Goal: Task Accomplishment & Management: Manage account settings

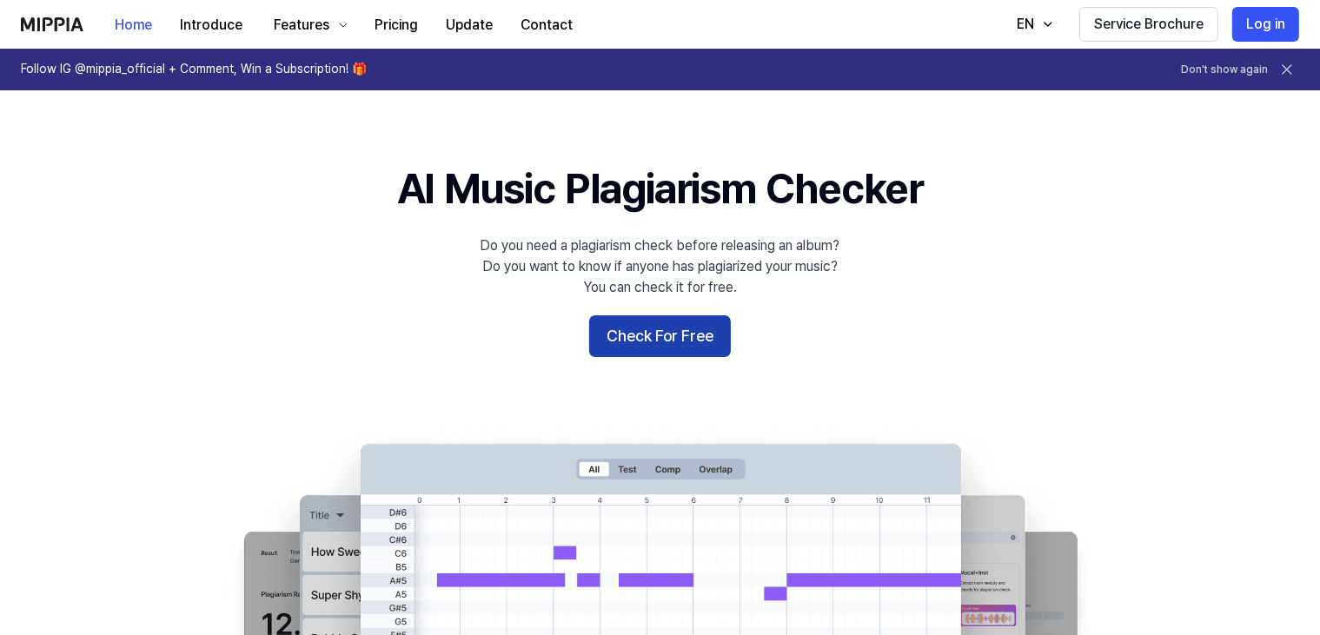
click at [659, 335] on button "Check For Free" at bounding box center [660, 336] width 142 height 42
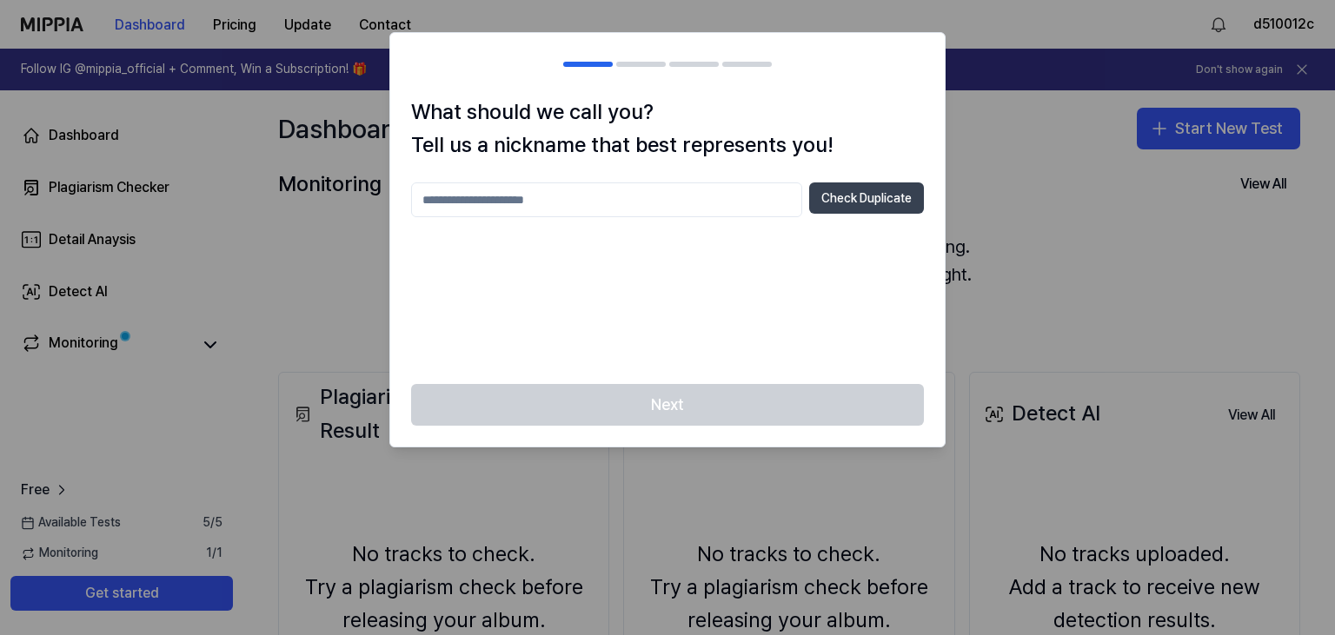
click at [845, 196] on button "Check Duplicate" at bounding box center [866, 197] width 115 height 31
click at [616, 199] on input "text" at bounding box center [606, 199] width 391 height 35
type input "**********"
click at [858, 199] on button "Check Duplicate" at bounding box center [866, 197] width 115 height 31
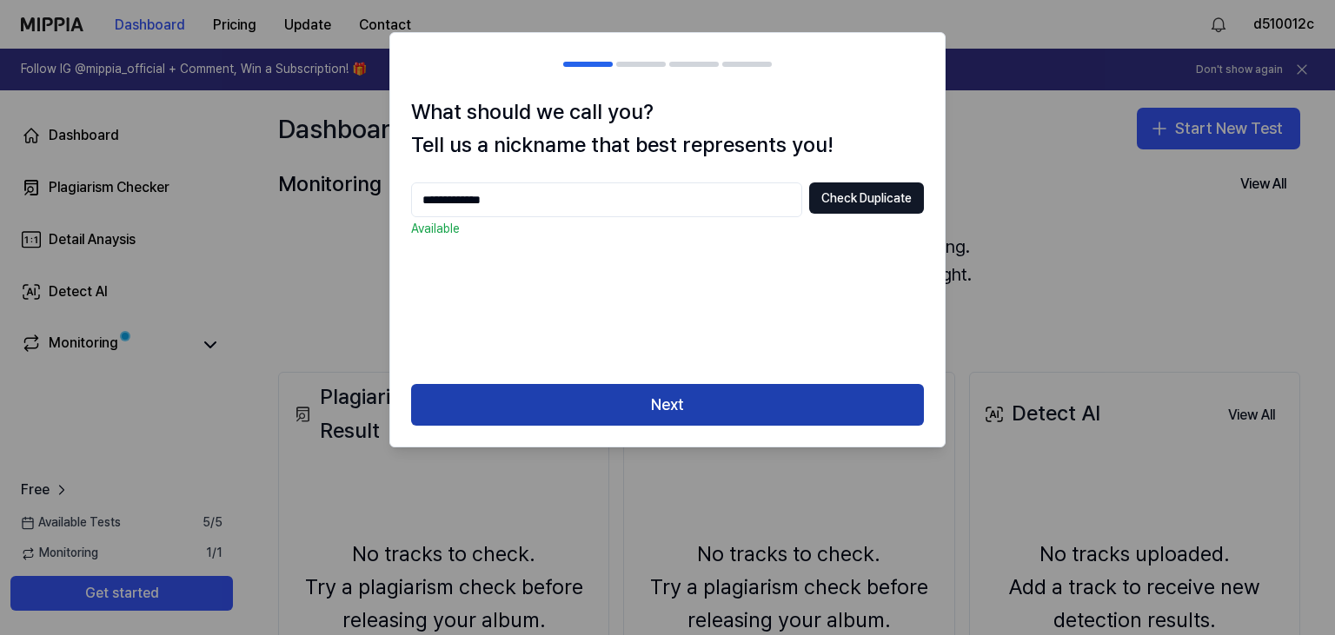
click at [672, 393] on button "Next" at bounding box center [667, 405] width 513 height 42
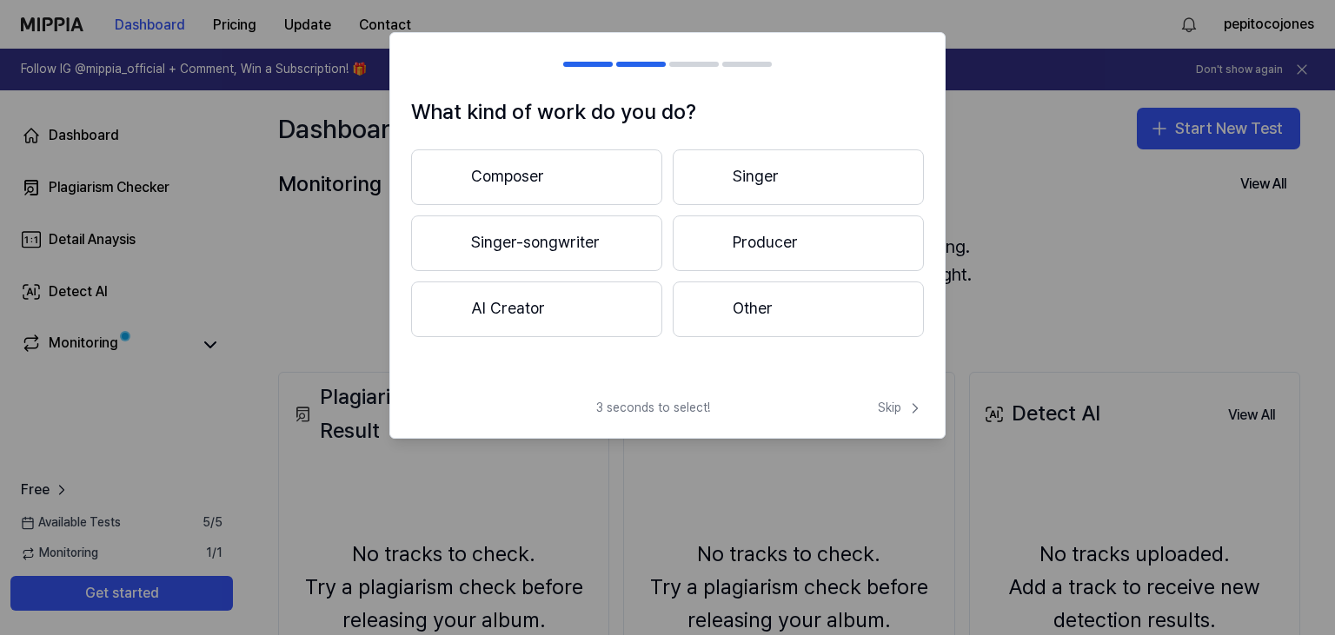
click at [587, 188] on button "Composer" at bounding box center [536, 177] width 251 height 56
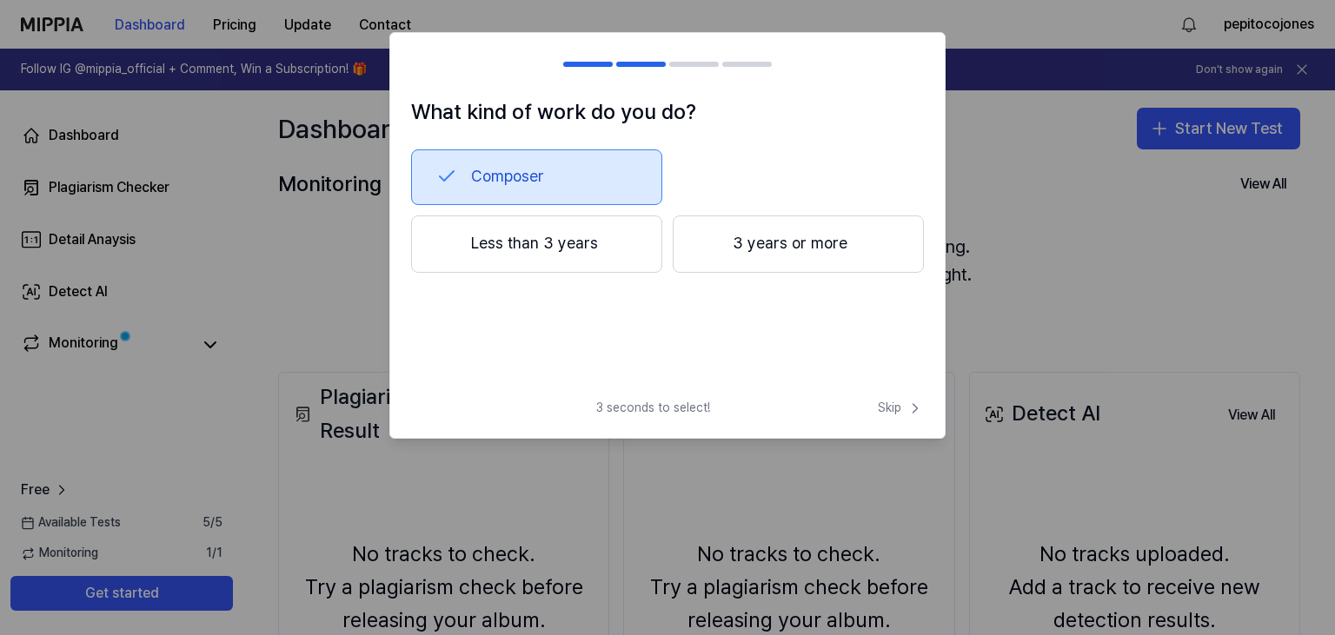
click at [612, 253] on button "Less than 3 years" at bounding box center [536, 243] width 251 height 57
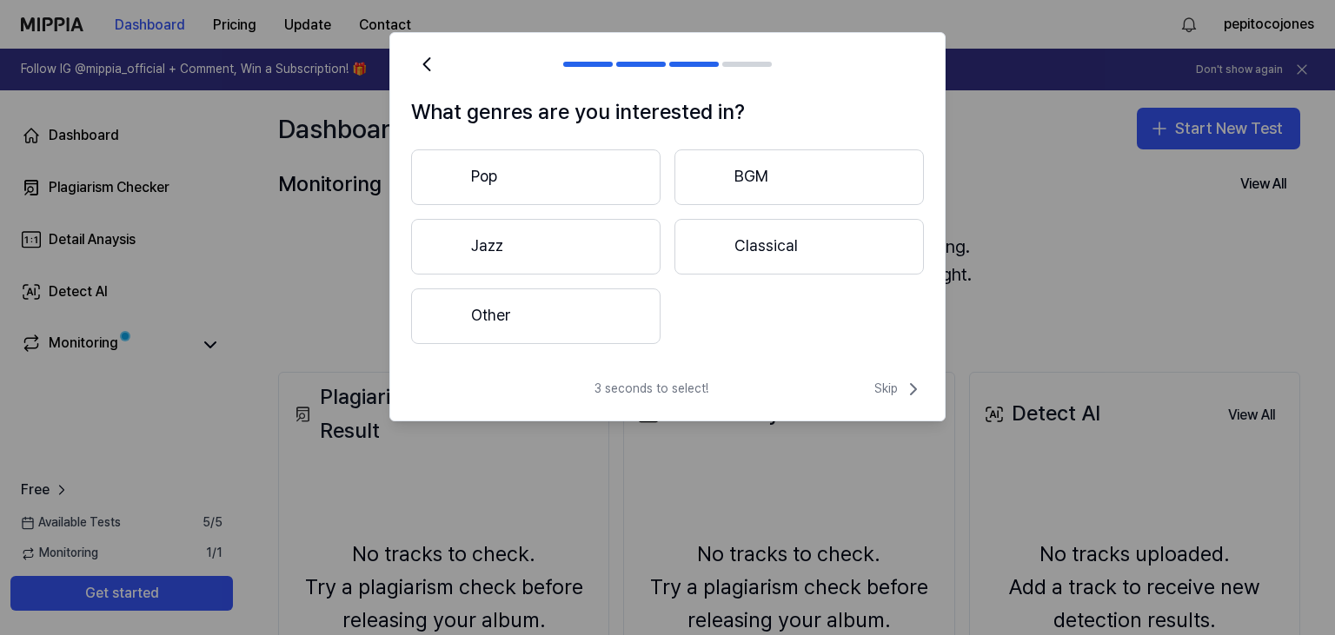
click at [574, 325] on button "Other" at bounding box center [535, 316] width 249 height 56
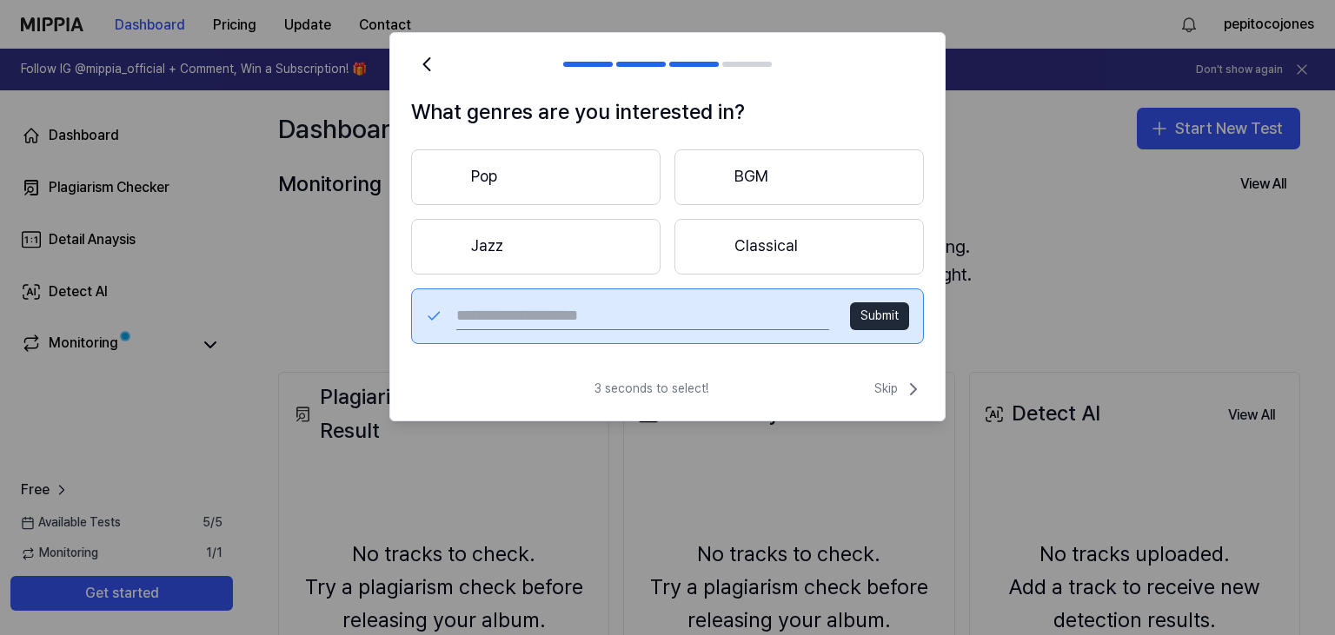
click at [674, 317] on input "text" at bounding box center [642, 316] width 373 height 28
type input "*********"
click at [916, 315] on div "********* Submit" at bounding box center [667, 316] width 513 height 56
click at [897, 315] on button "Submit" at bounding box center [879, 316] width 59 height 28
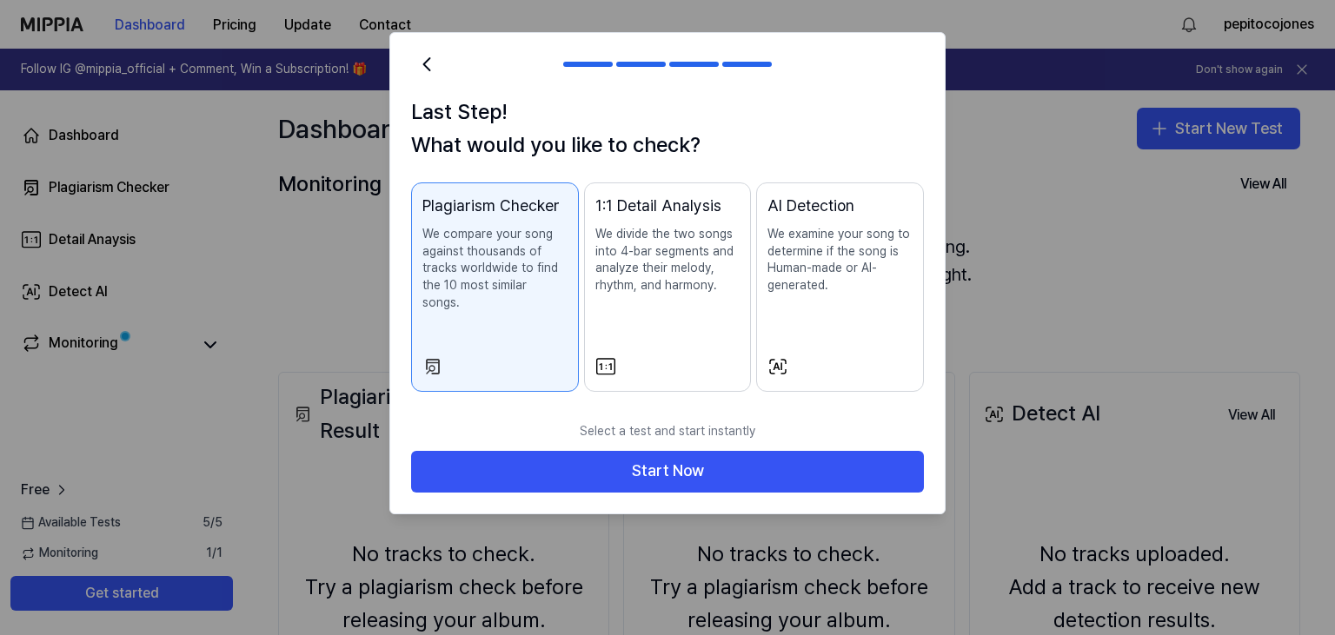
click at [785, 360] on icon at bounding box center [778, 367] width 16 height 14
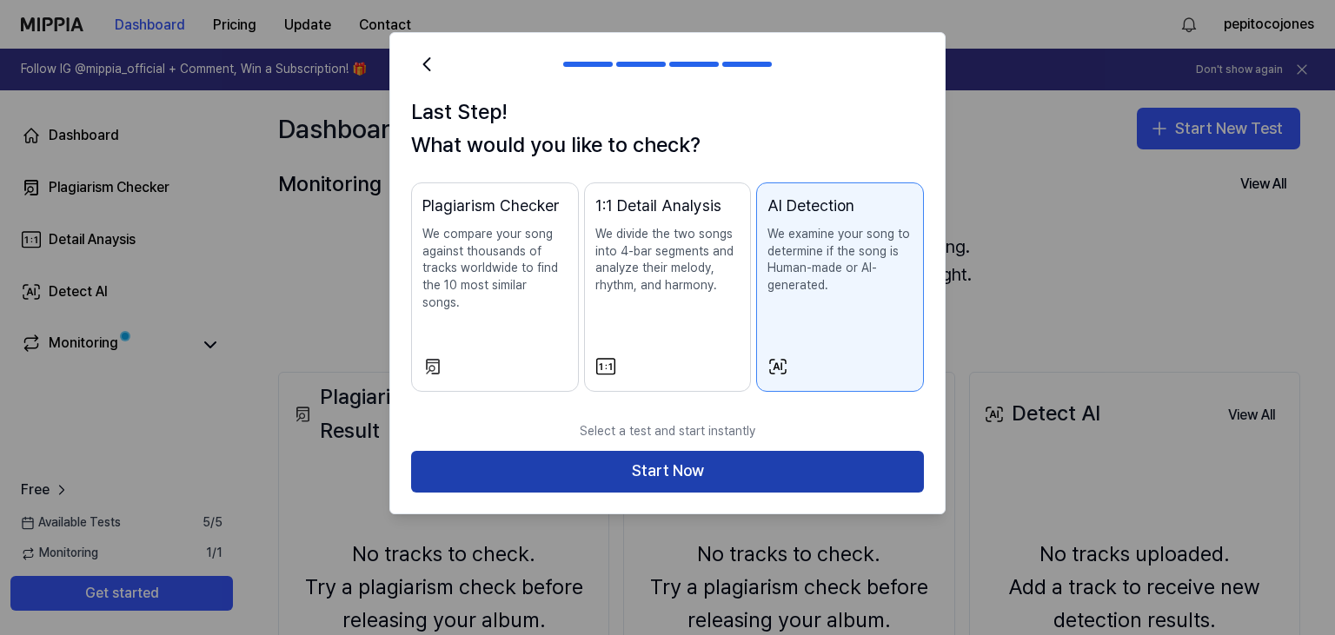
click at [664, 451] on button "Start Now" at bounding box center [667, 472] width 513 height 42
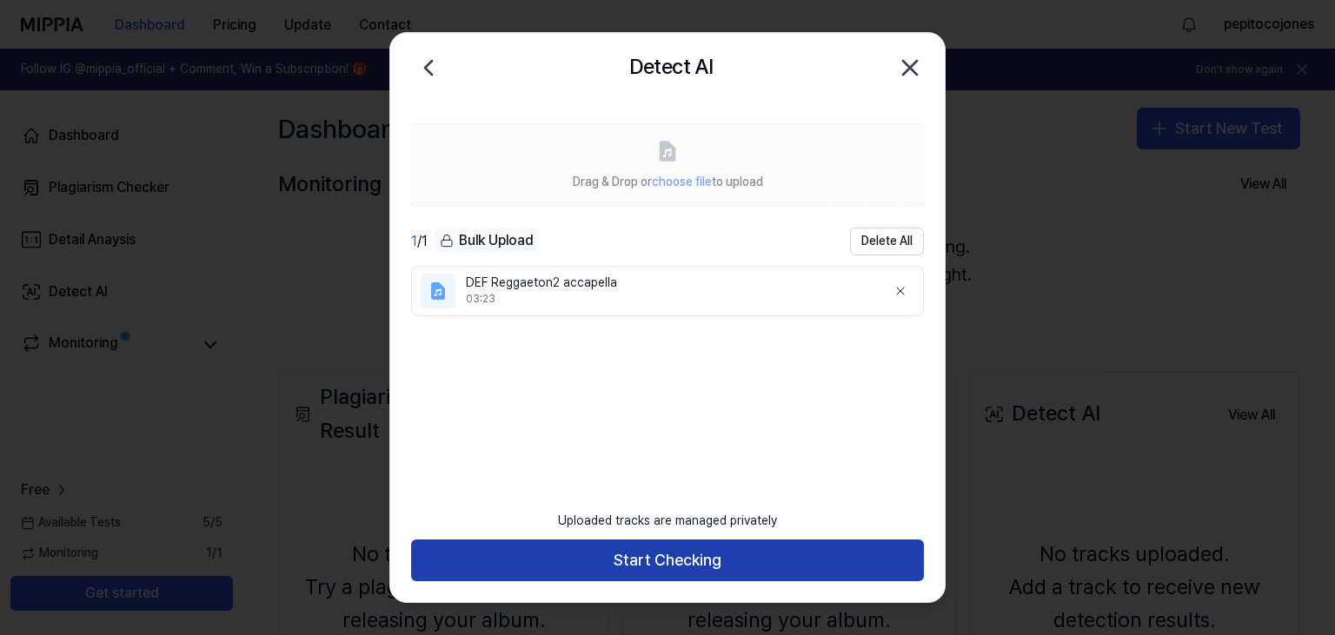
click at [680, 555] on button "Start Checking" at bounding box center [667, 561] width 513 height 42
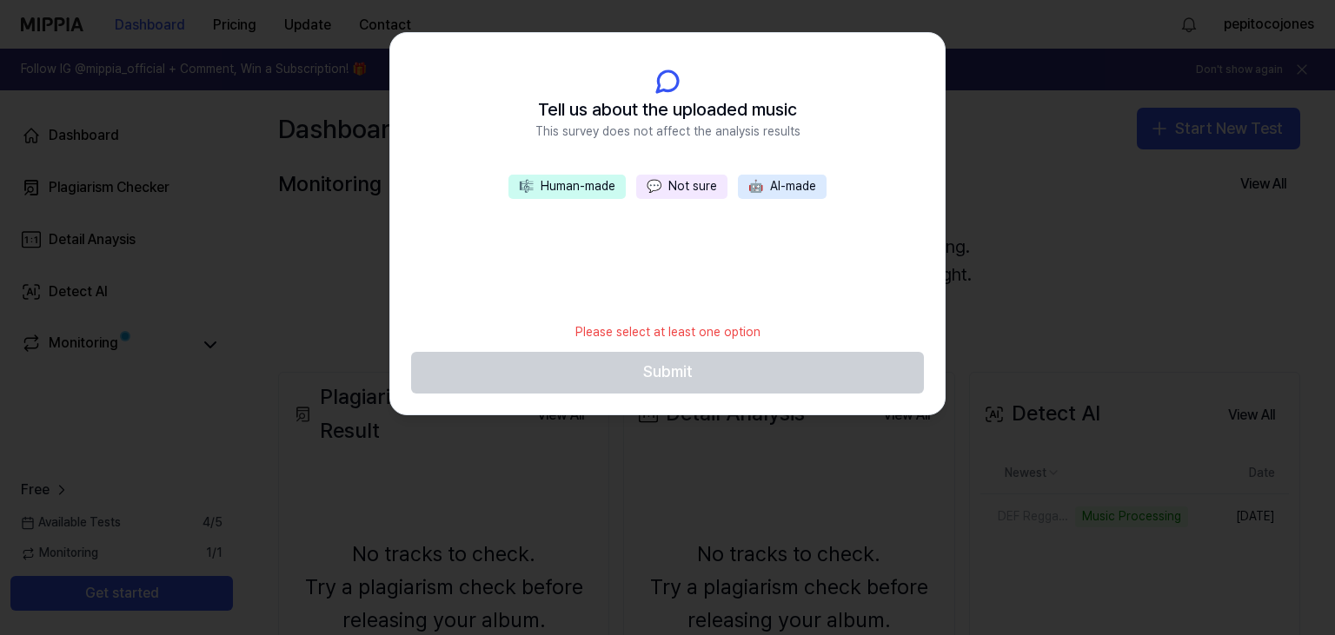
click at [688, 189] on button "💬 Not sure" at bounding box center [681, 187] width 91 height 24
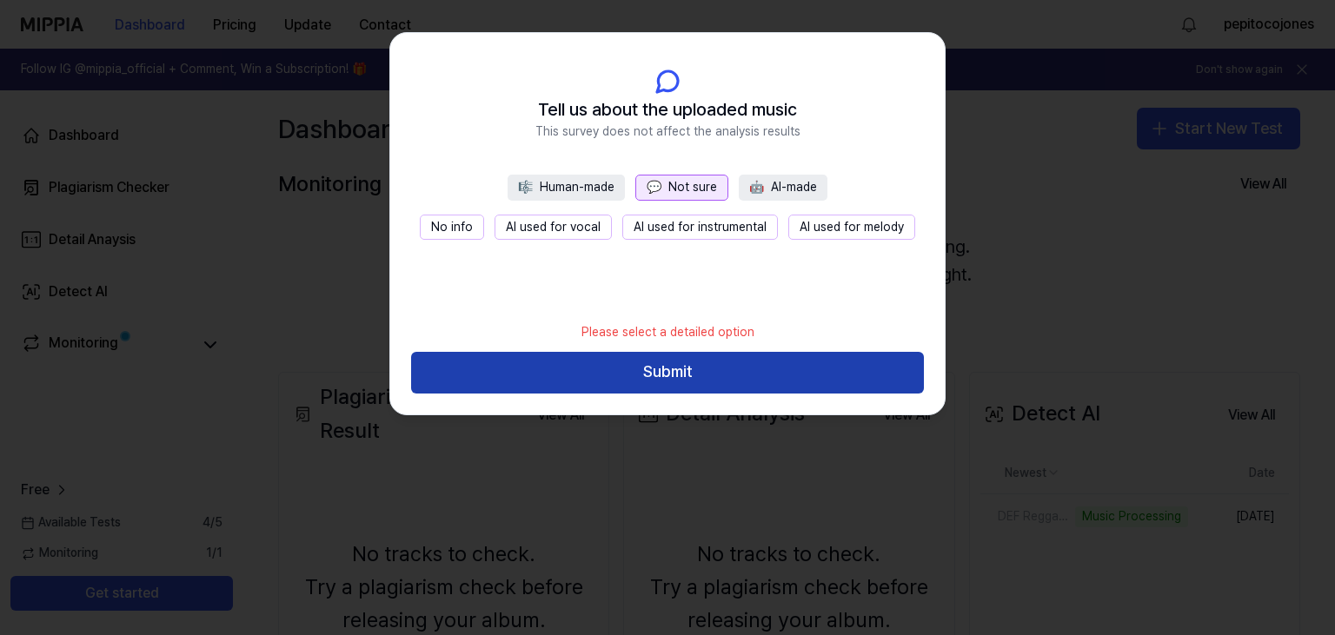
click at [666, 364] on button "Submit" at bounding box center [667, 373] width 513 height 42
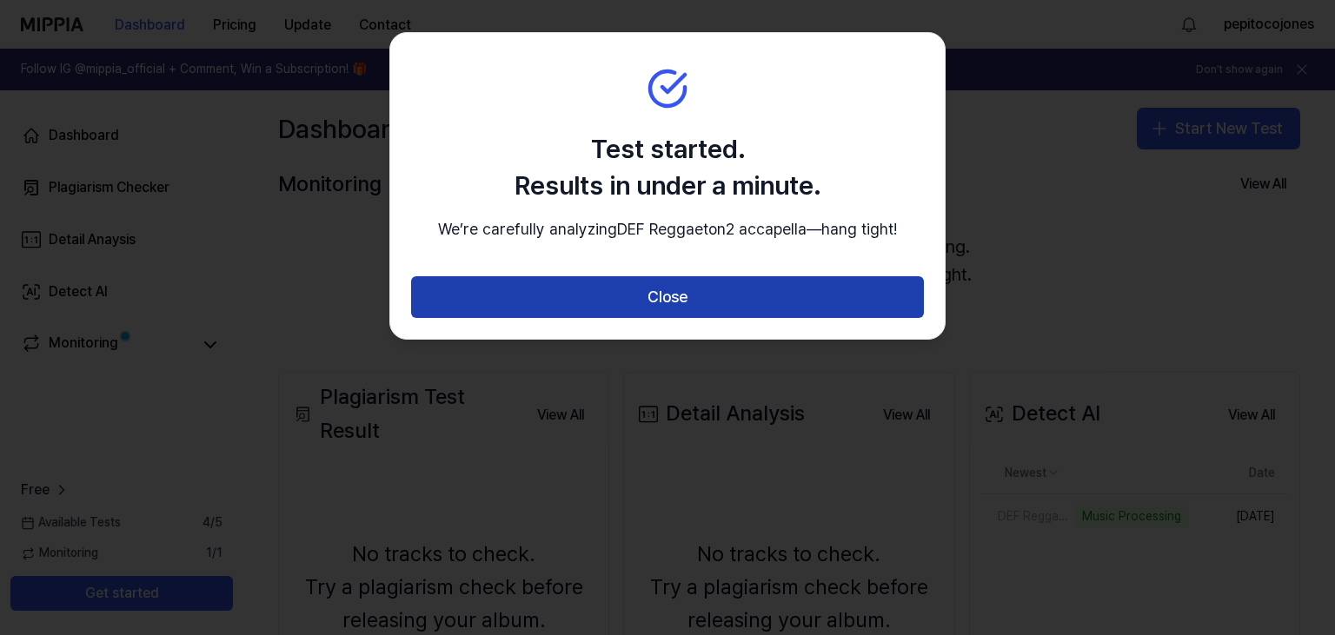
click at [687, 318] on button "Close" at bounding box center [667, 297] width 513 height 42
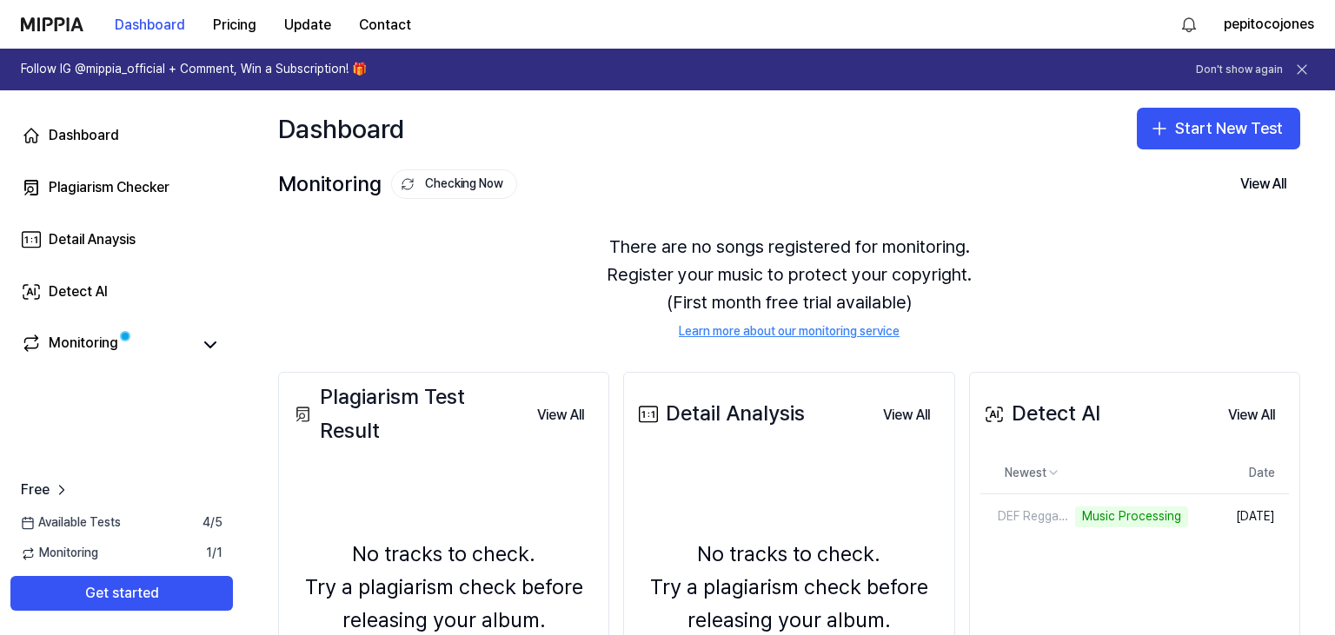
click at [162, 320] on div "Dashboard Plagiarism Checker Detail Anaysis Detect AI Monitoring" at bounding box center [121, 239] width 243 height 299
click at [171, 340] on link "Monitoring" at bounding box center [106, 345] width 170 height 24
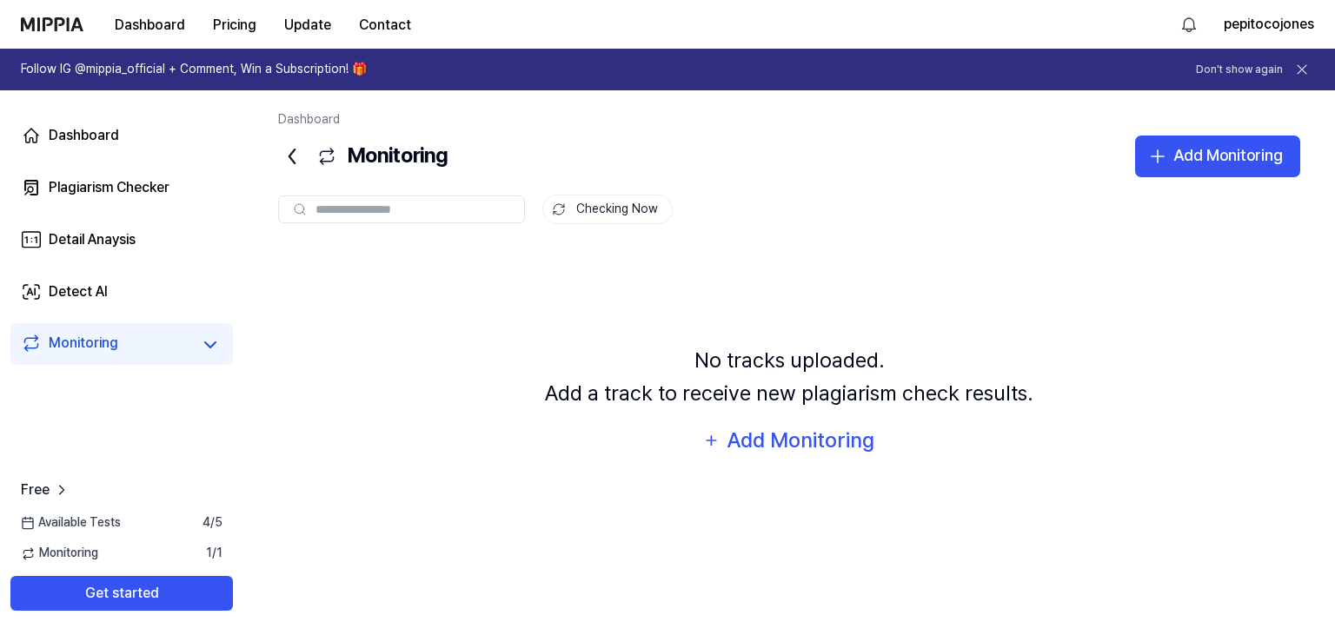
click at [171, 341] on link "Monitoring" at bounding box center [106, 345] width 170 height 24
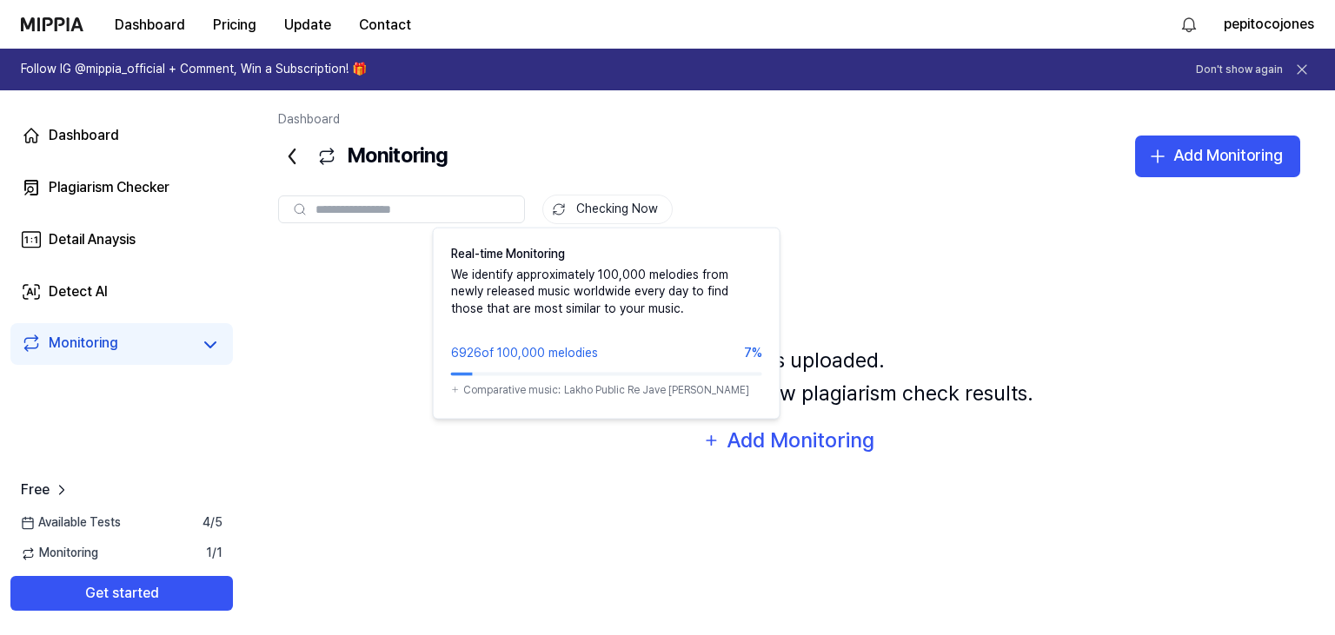
click at [598, 215] on button "Checking Now" at bounding box center [607, 210] width 130 height 30
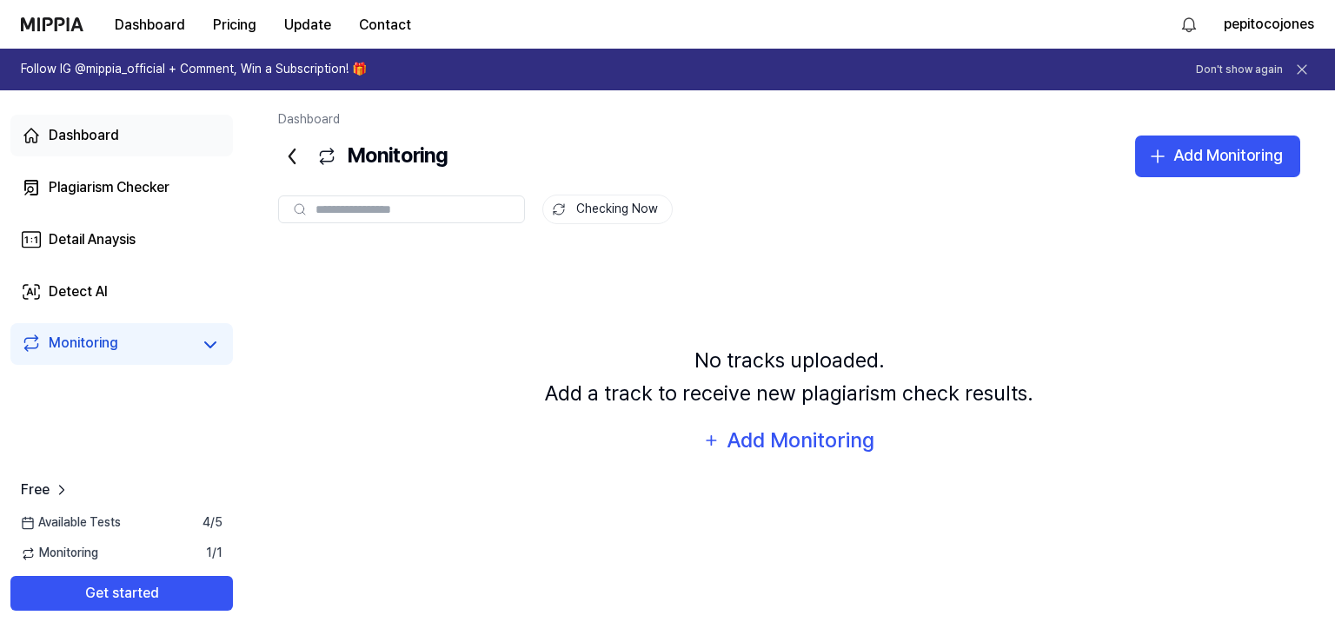
click at [124, 142] on link "Dashboard" at bounding box center [121, 136] width 222 height 42
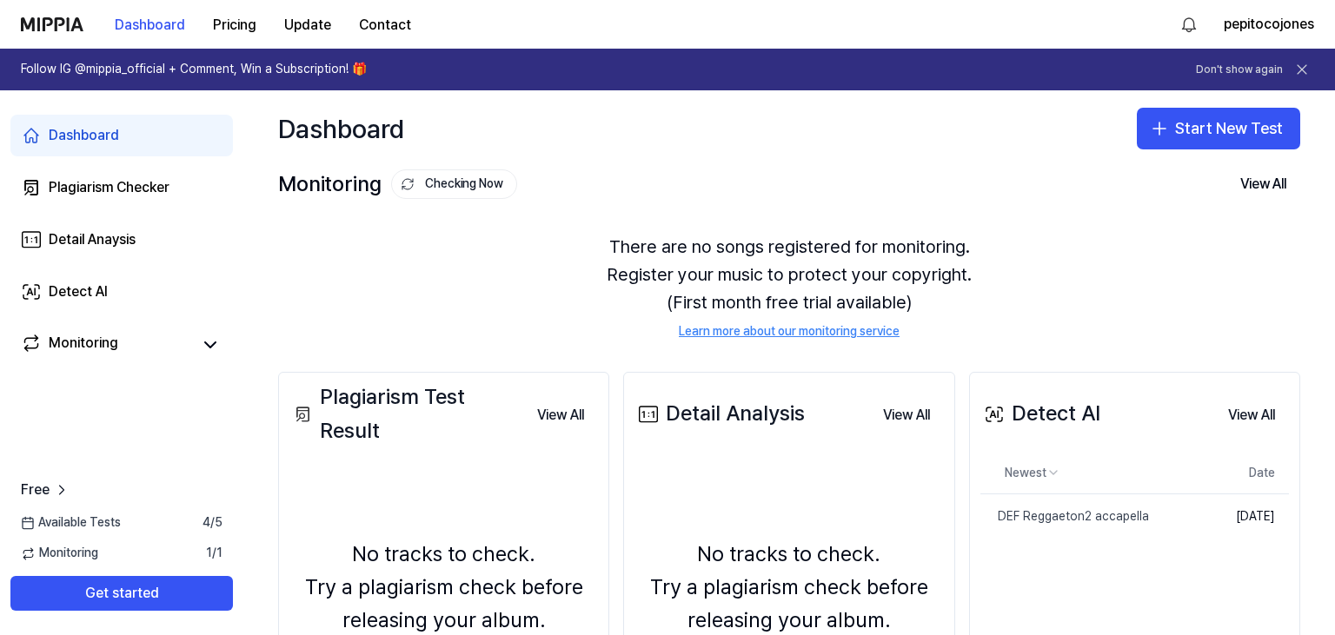
click at [173, 523] on div "Available Tests 4 / 5" at bounding box center [121, 522] width 243 height 17
click at [201, 555] on div "Monitoring 1 / 1" at bounding box center [121, 553] width 243 height 17
click at [90, 195] on div "Plagiarism Checker" at bounding box center [109, 187] width 121 height 21
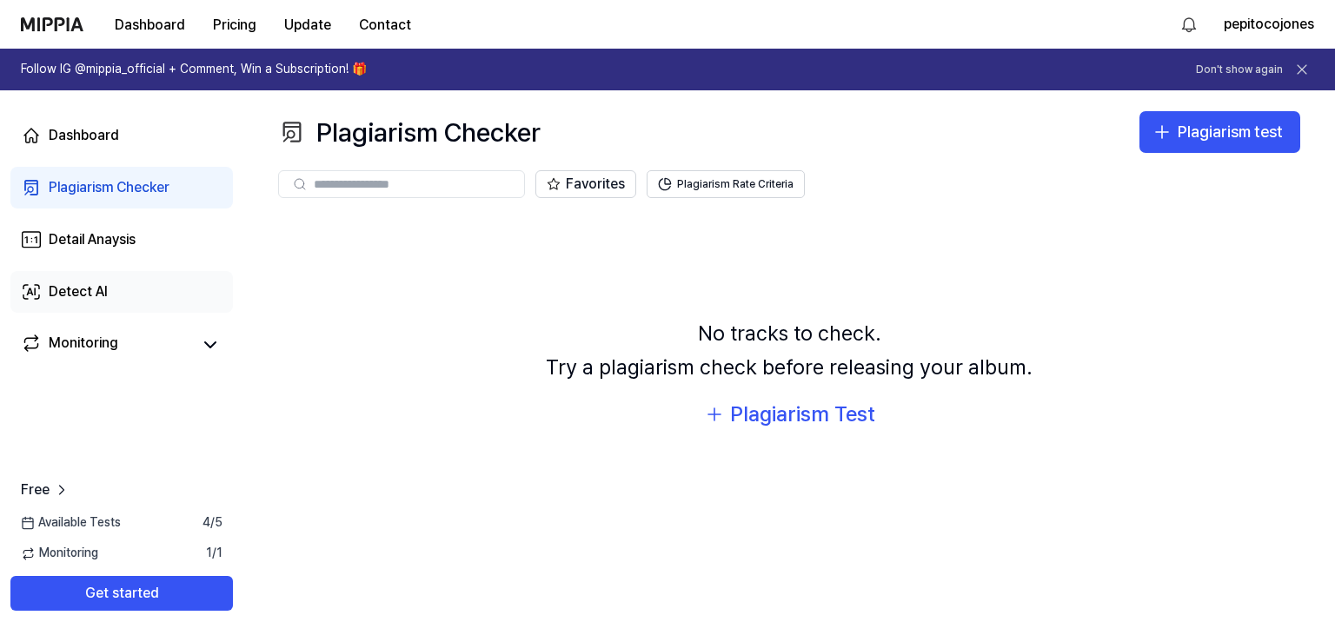
click at [106, 297] on div "Detect AI" at bounding box center [78, 291] width 59 height 21
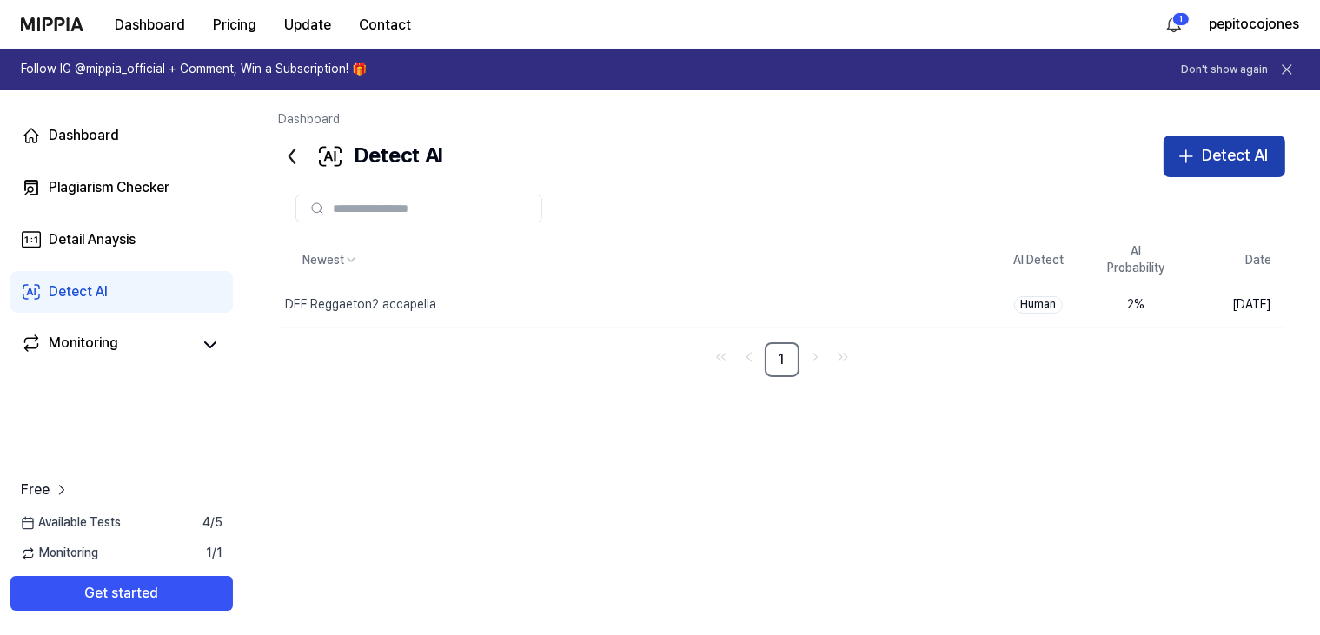
click at [1187, 165] on icon "button" at bounding box center [1186, 156] width 21 height 21
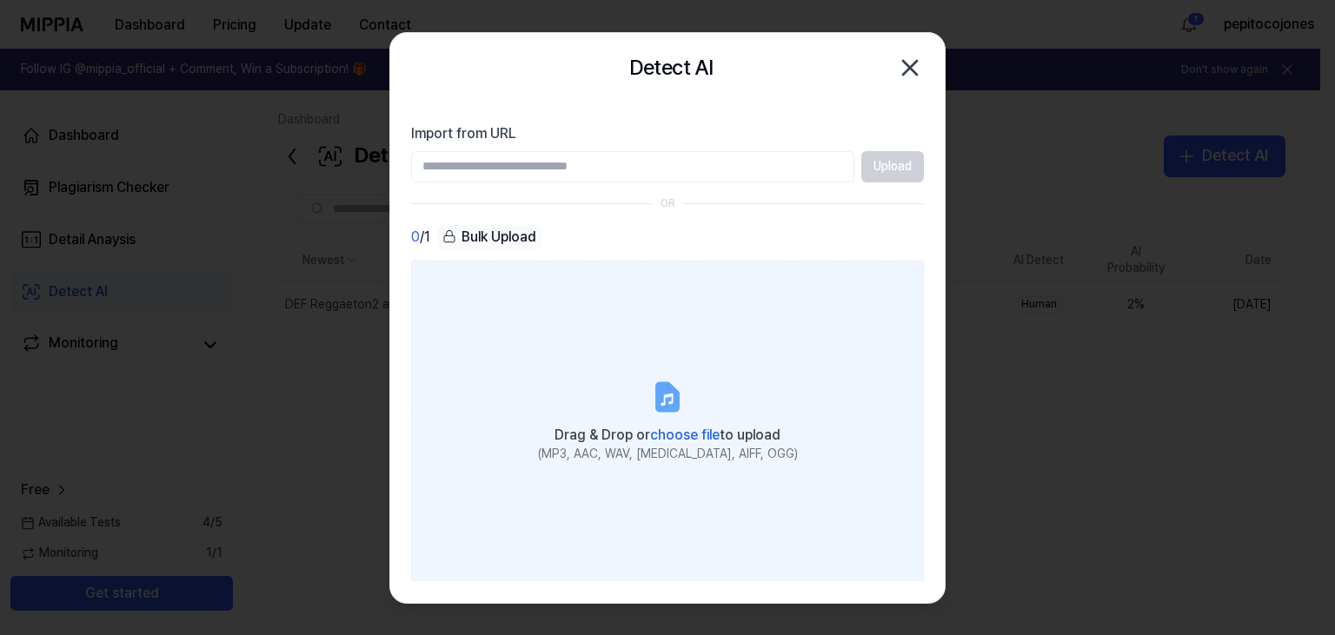
click at [693, 421] on label "Drag & Drop or choose file to upload (MP3, AAC, WAV, [MEDICAL_DATA], AIFF, OGG)" at bounding box center [667, 420] width 513 height 321
click at [0, 0] on input "Drag & Drop or choose file to upload (MP3, AAC, WAV, [MEDICAL_DATA], AIFF, OGG)" at bounding box center [0, 0] width 0 height 0
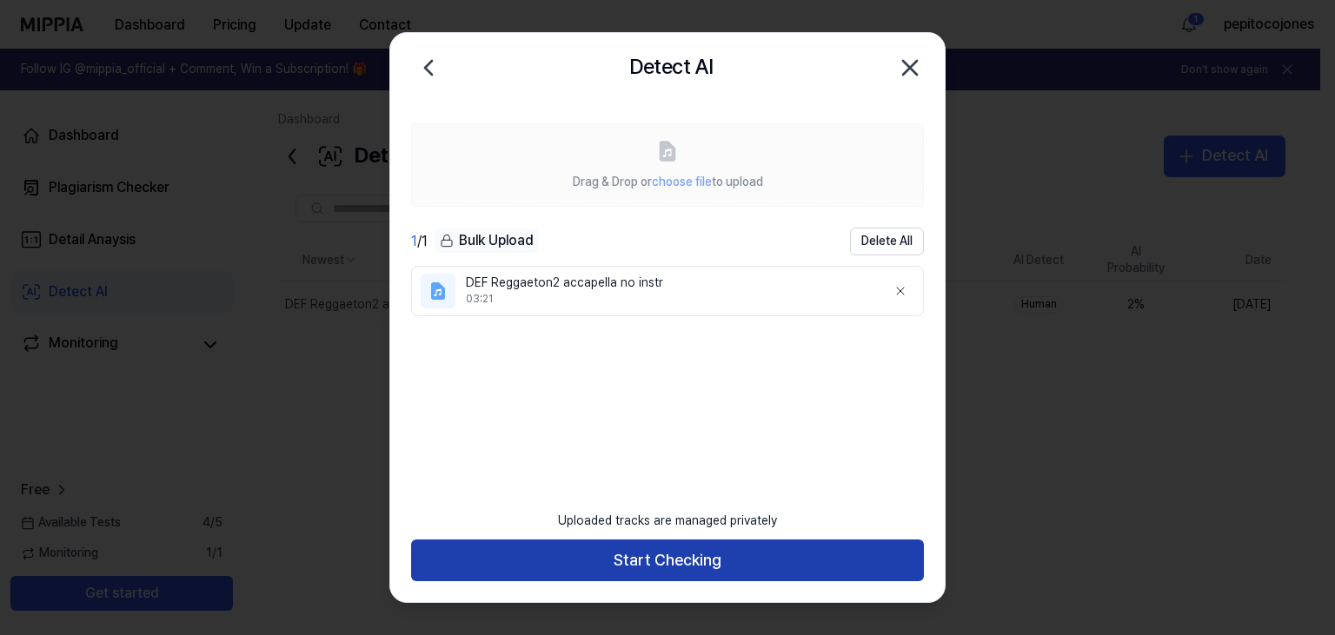
click at [686, 560] on button "Start Checking" at bounding box center [667, 561] width 513 height 42
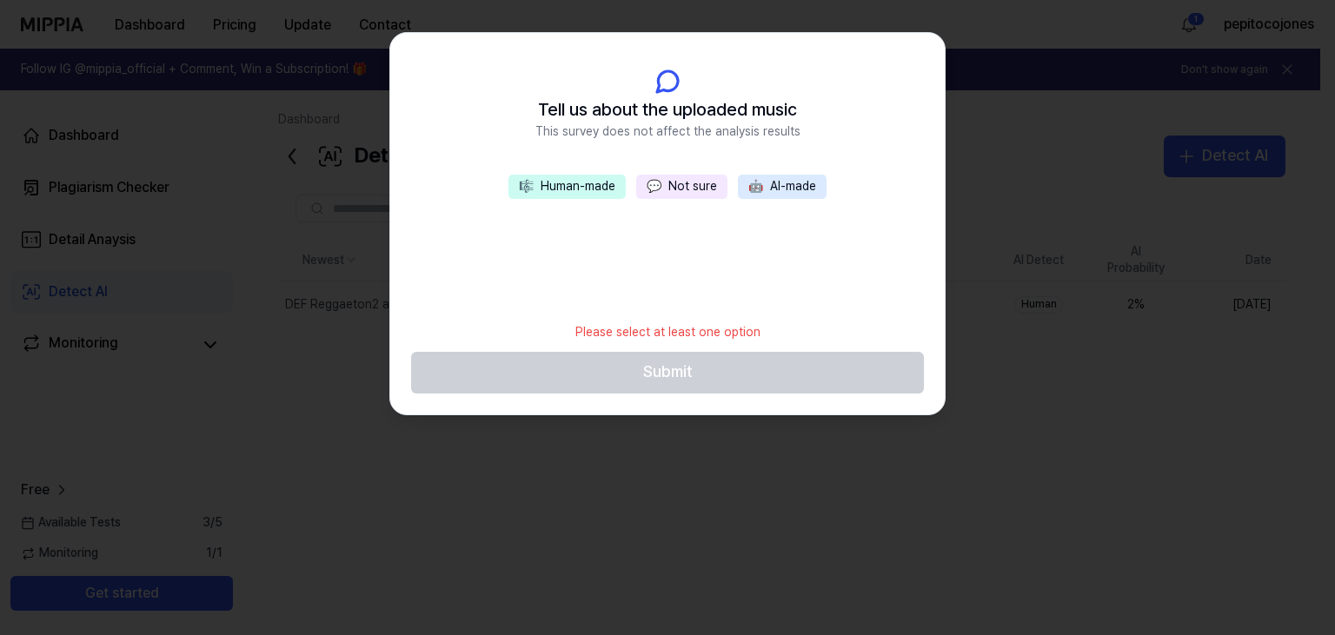
click at [692, 189] on button "💬 Not sure" at bounding box center [681, 187] width 91 height 24
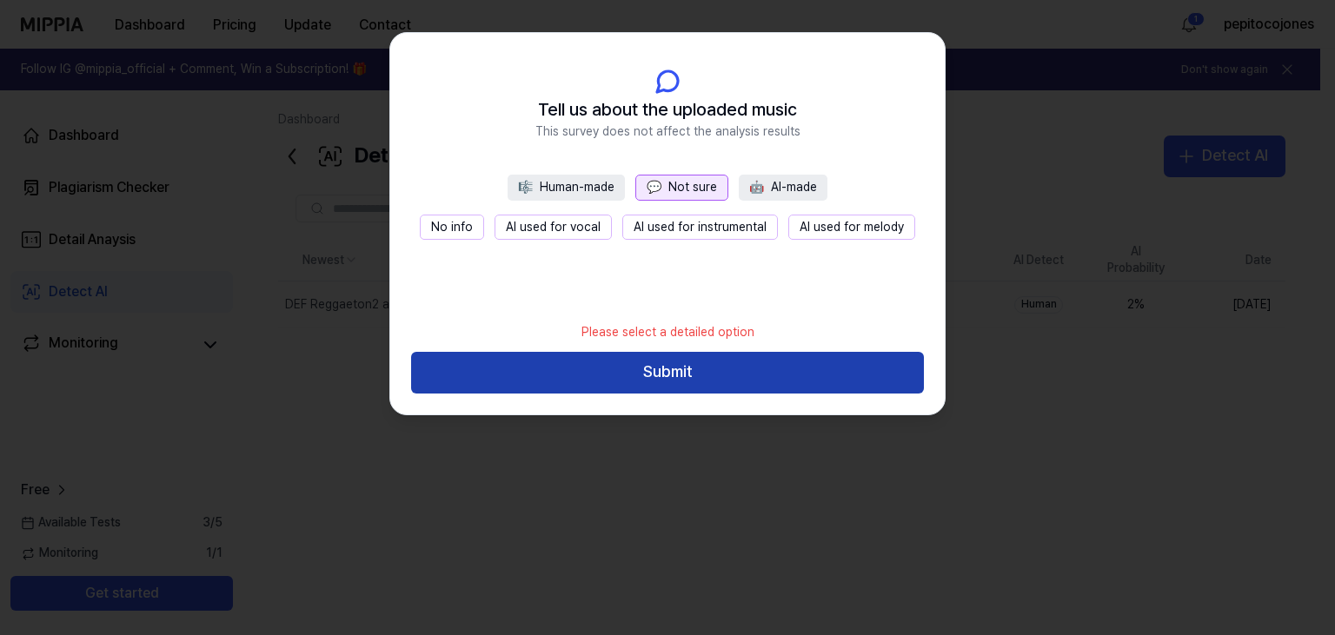
click at [699, 374] on button "Submit" at bounding box center [667, 373] width 513 height 42
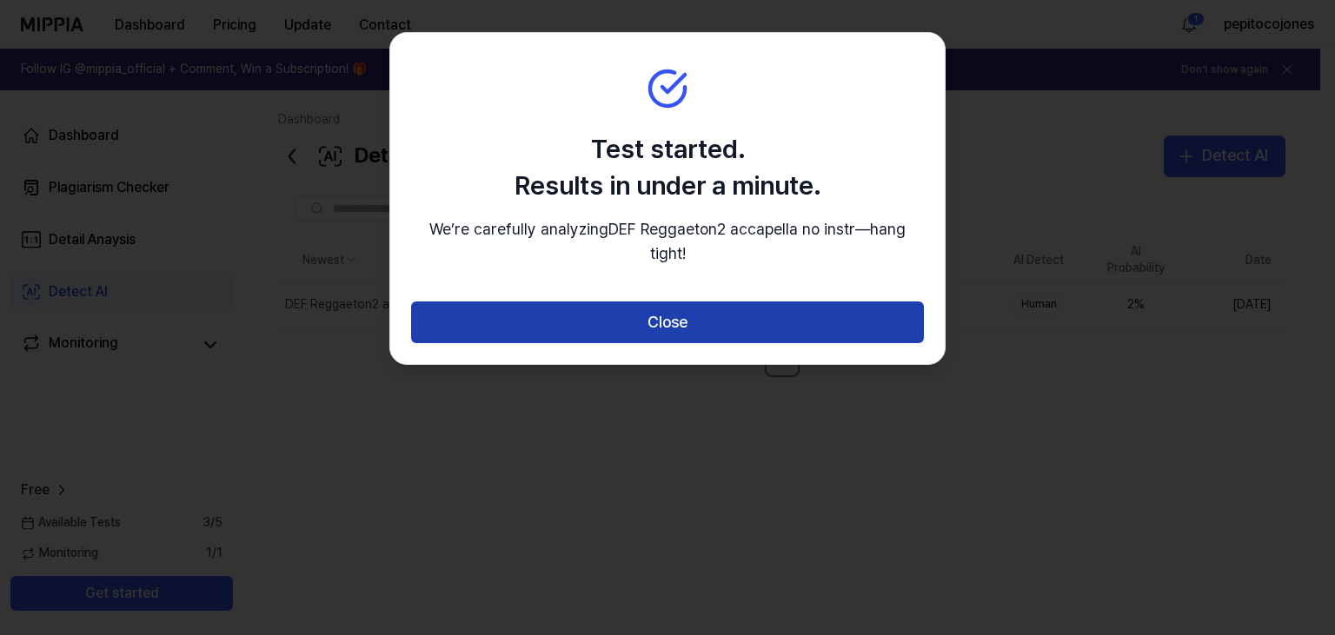
click at [704, 325] on button "Close" at bounding box center [667, 322] width 513 height 42
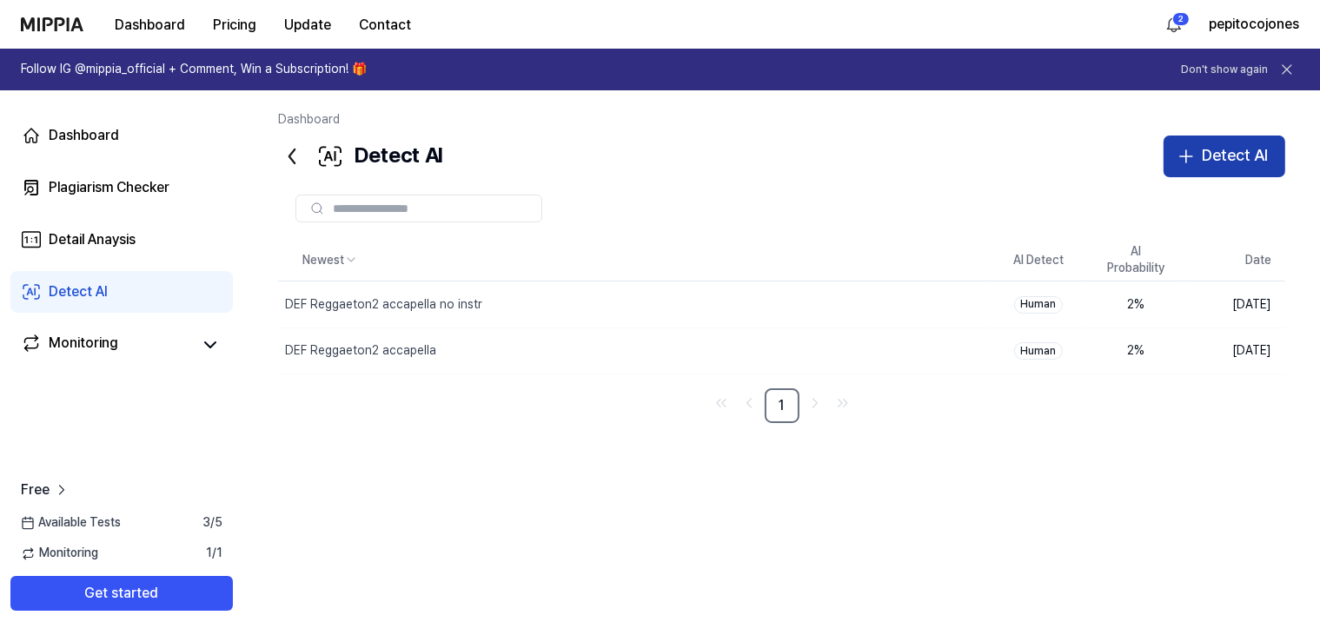
click at [1208, 172] on button "Detect AI" at bounding box center [1224, 157] width 122 height 42
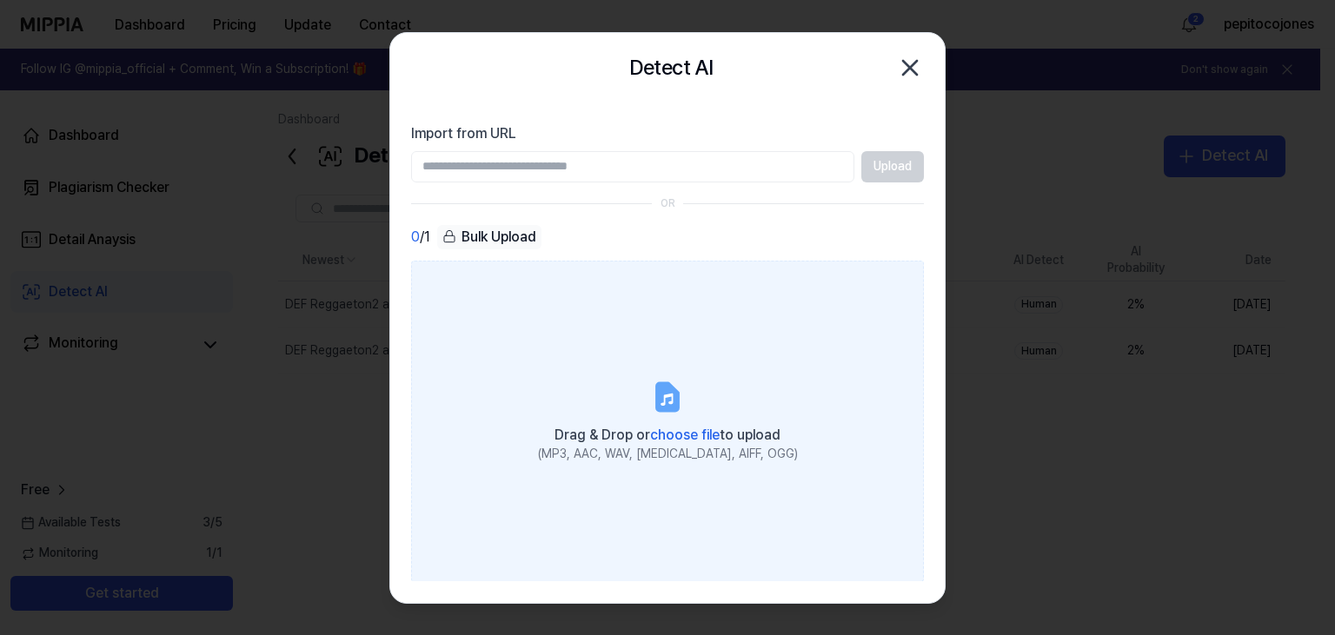
click at [646, 427] on span "Drag & Drop or choose file to upload" at bounding box center [667, 435] width 226 height 17
click at [0, 0] on input "Drag & Drop or choose file to upload (MP3, AAC, WAV, [MEDICAL_DATA], AIFF, OGG)" at bounding box center [0, 0] width 0 height 0
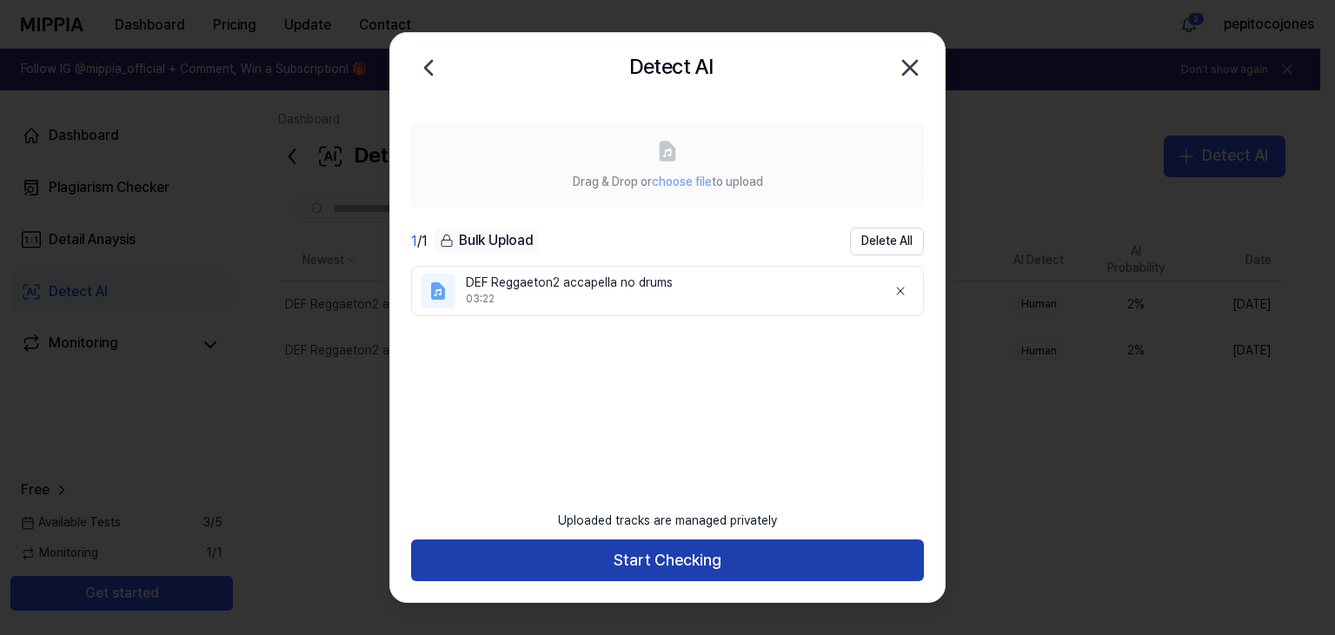
click at [744, 556] on button "Start Checking" at bounding box center [667, 561] width 513 height 42
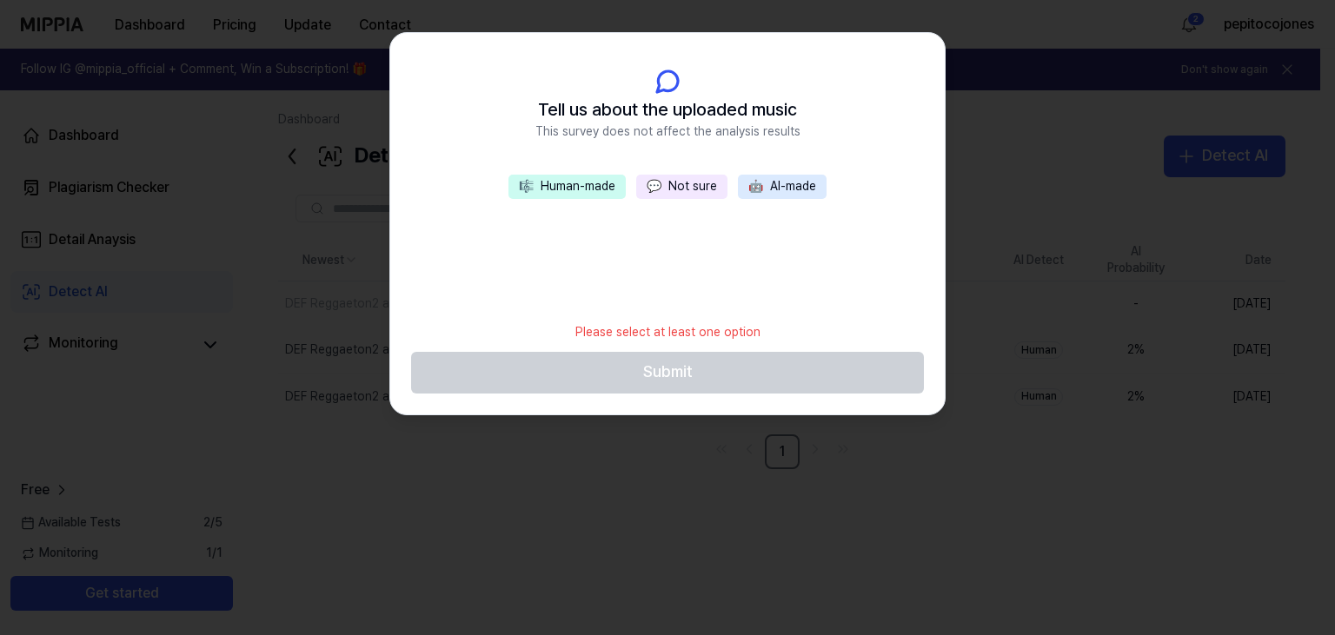
click at [687, 187] on button "💬 Not sure" at bounding box center [681, 187] width 91 height 24
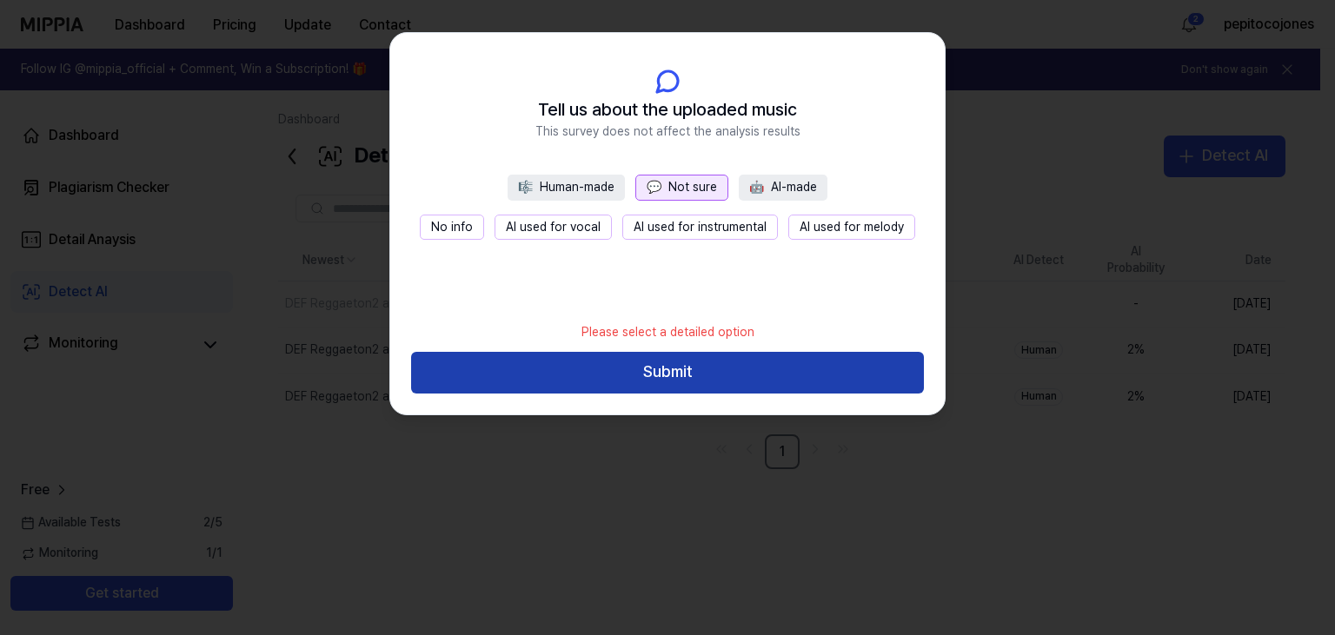
click at [684, 367] on button "Submit" at bounding box center [667, 373] width 513 height 42
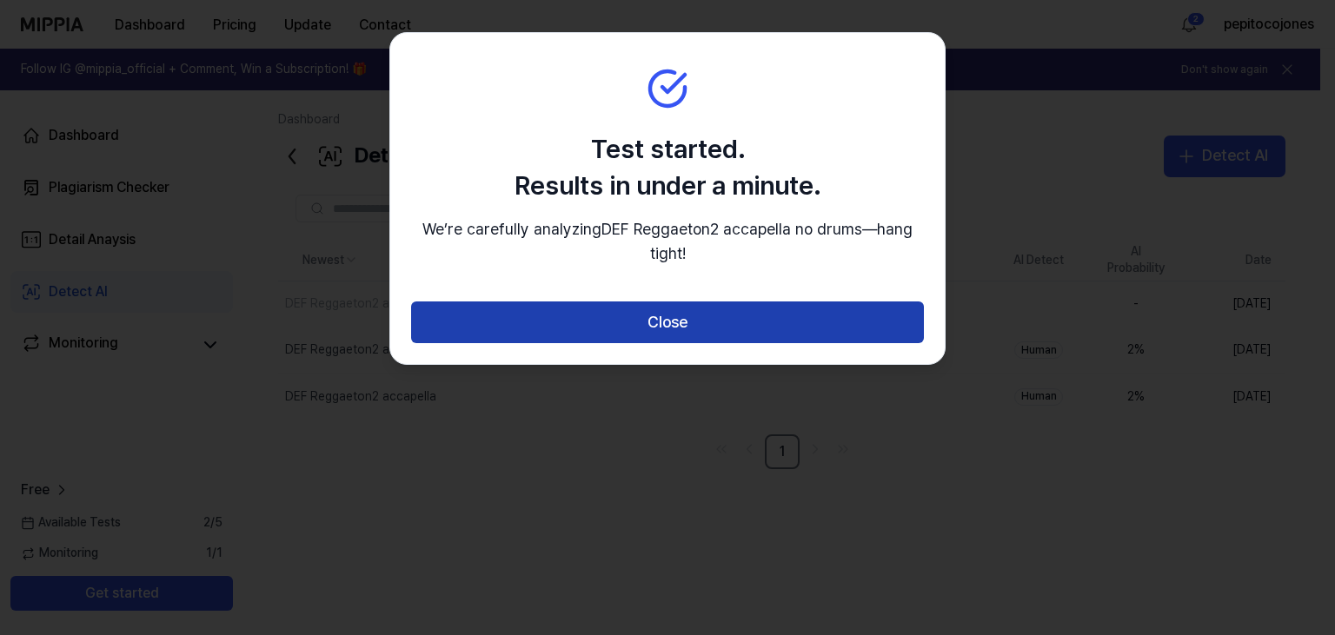
click at [669, 308] on button "Close" at bounding box center [667, 322] width 513 height 42
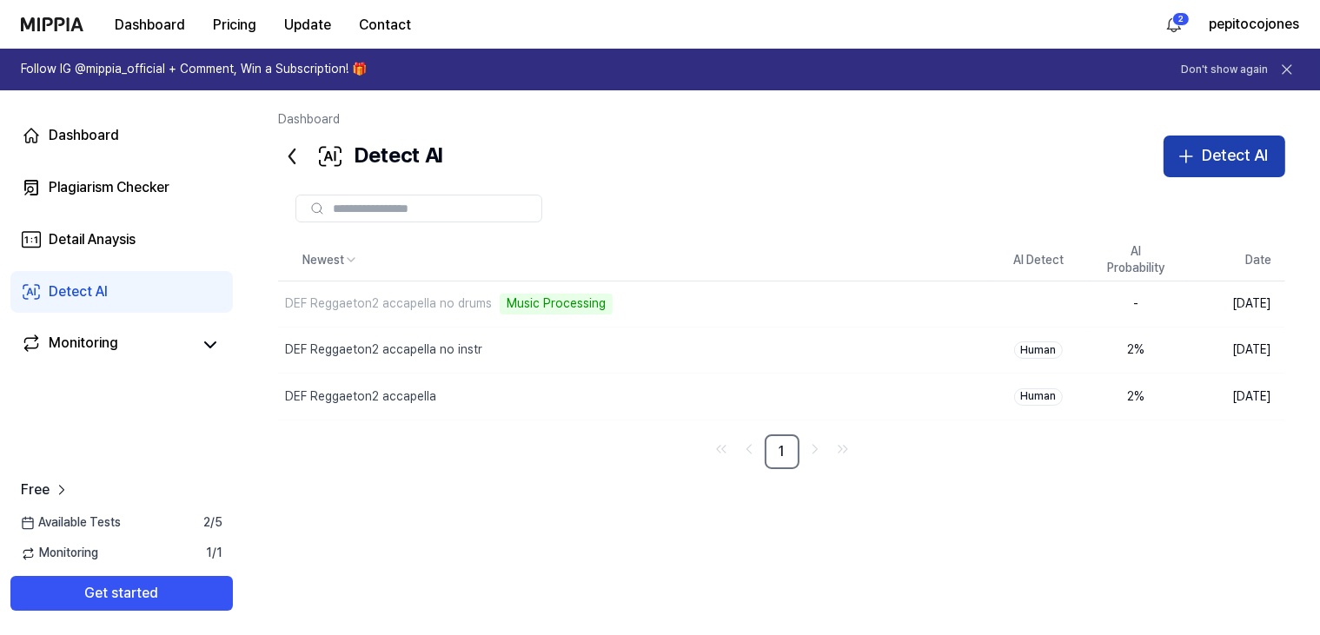
click at [1211, 156] on div "Detect AI" at bounding box center [1235, 155] width 66 height 25
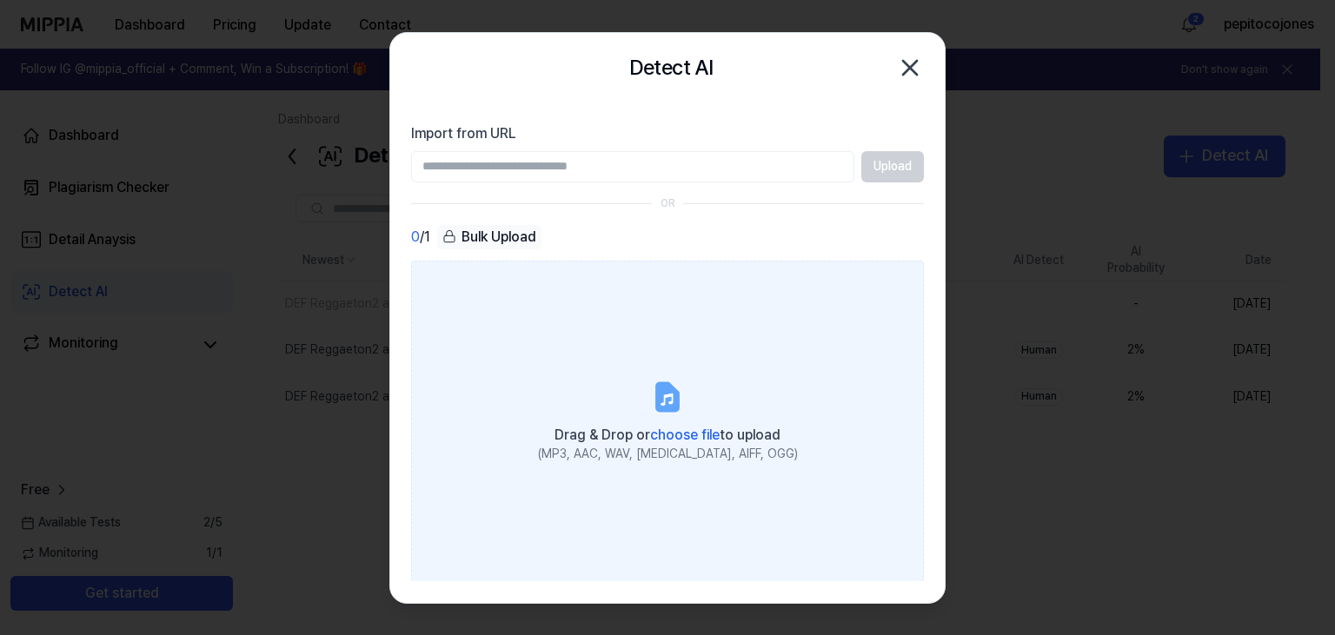
click at [652, 381] on icon at bounding box center [667, 397] width 35 height 35
click at [0, 0] on input "Drag & Drop or choose file to upload (MP3, AAC, WAV, [MEDICAL_DATA], AIFF, OGG)" at bounding box center [0, 0] width 0 height 0
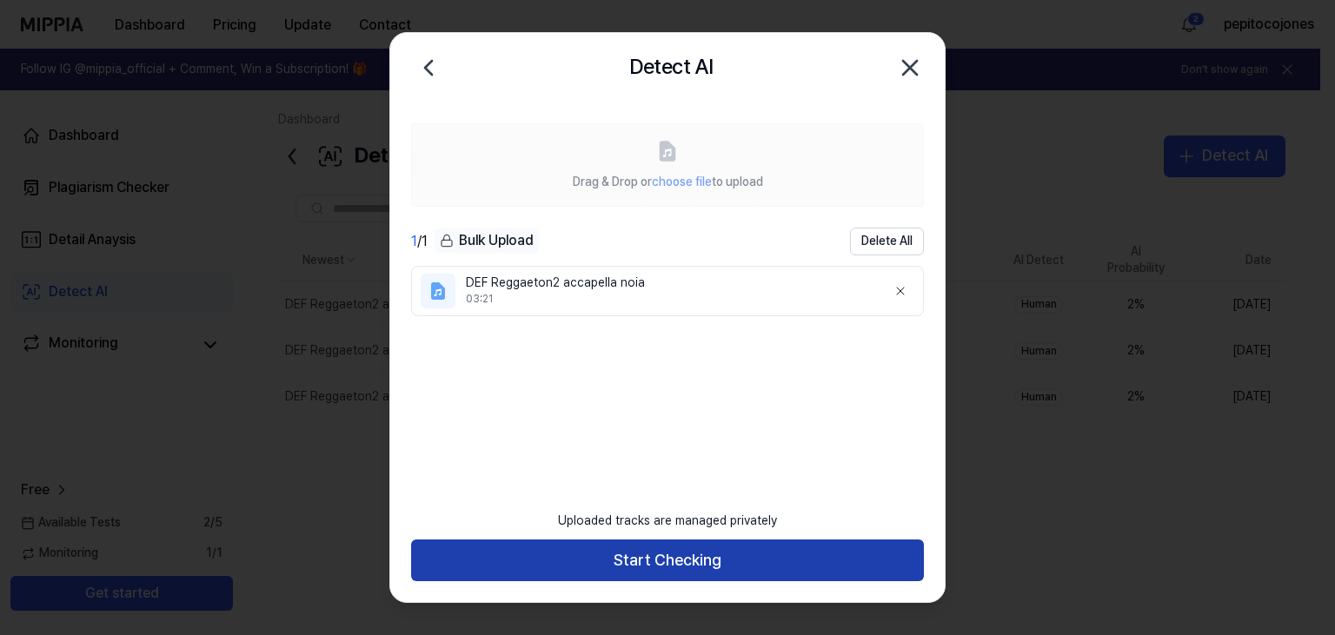
click at [723, 572] on button "Start Checking" at bounding box center [667, 561] width 513 height 42
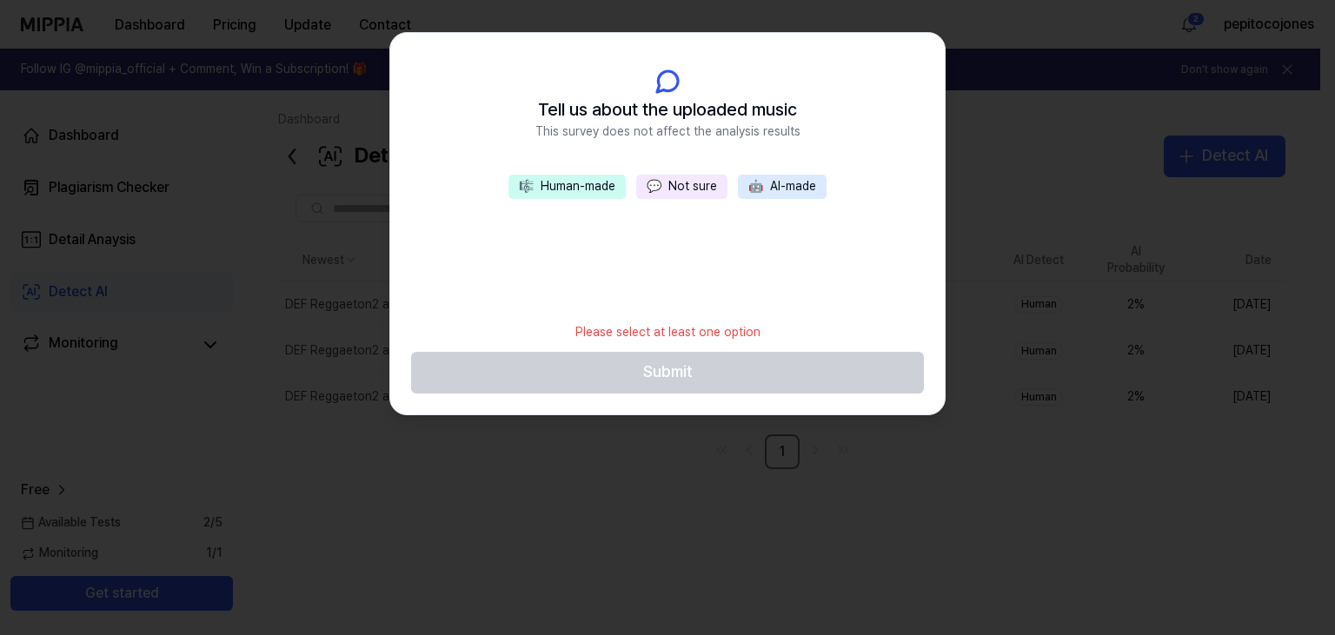
click at [700, 195] on button "💬 Not sure" at bounding box center [681, 187] width 91 height 24
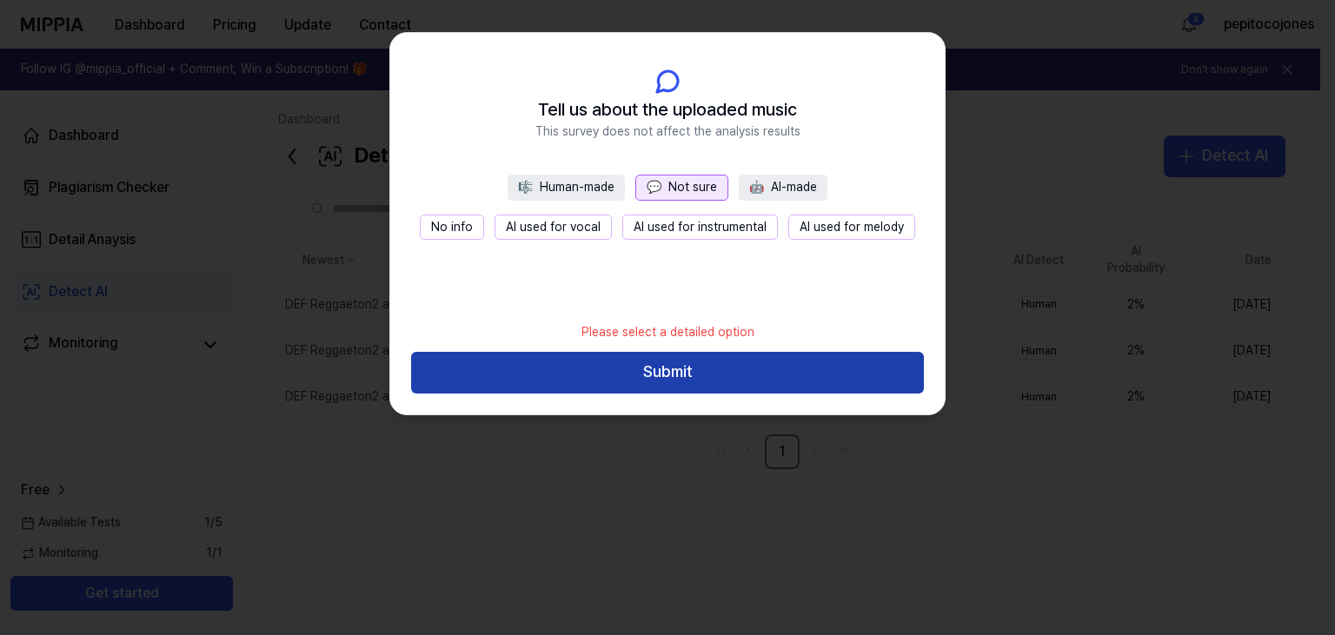
click at [719, 379] on button "Submit" at bounding box center [667, 373] width 513 height 42
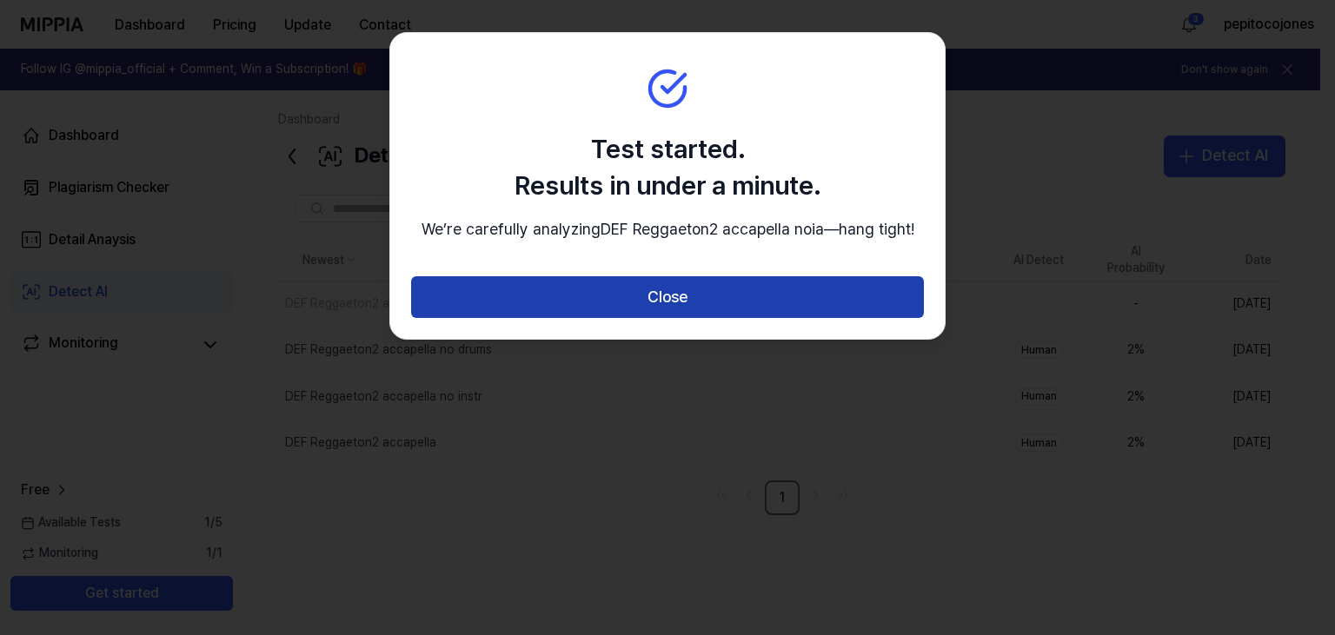
click at [689, 318] on button "Close" at bounding box center [667, 297] width 513 height 42
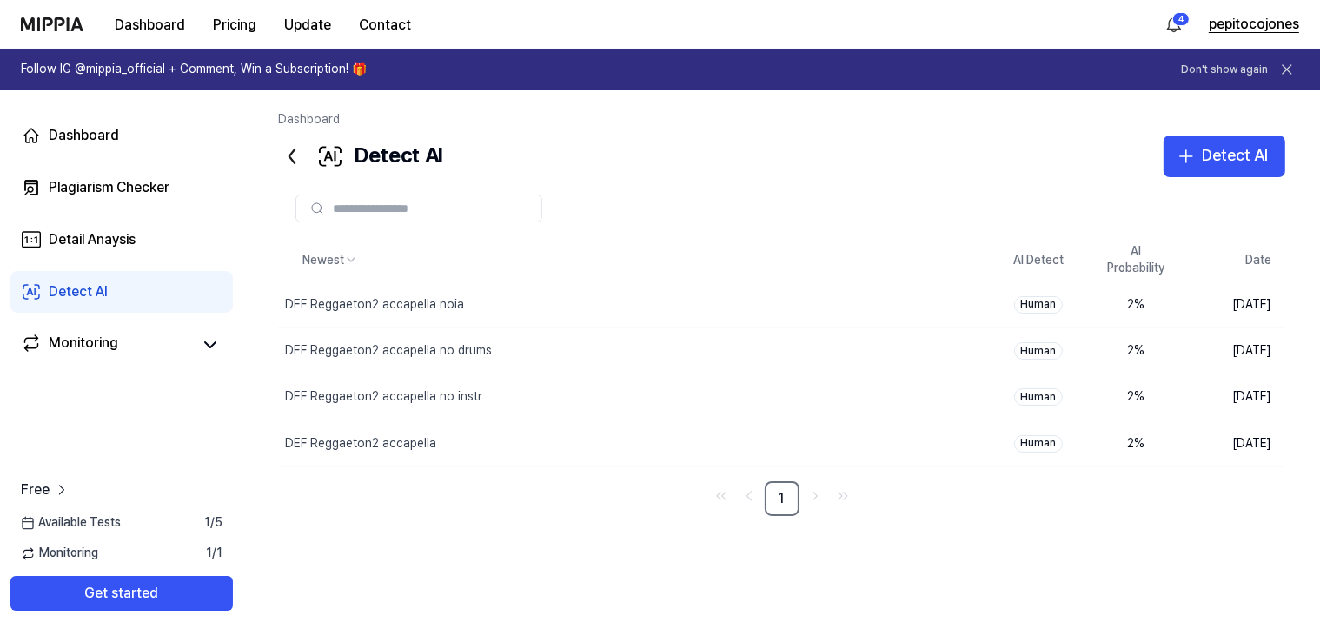
click at [1294, 21] on button "pepitocojones" at bounding box center [1254, 24] width 90 height 21
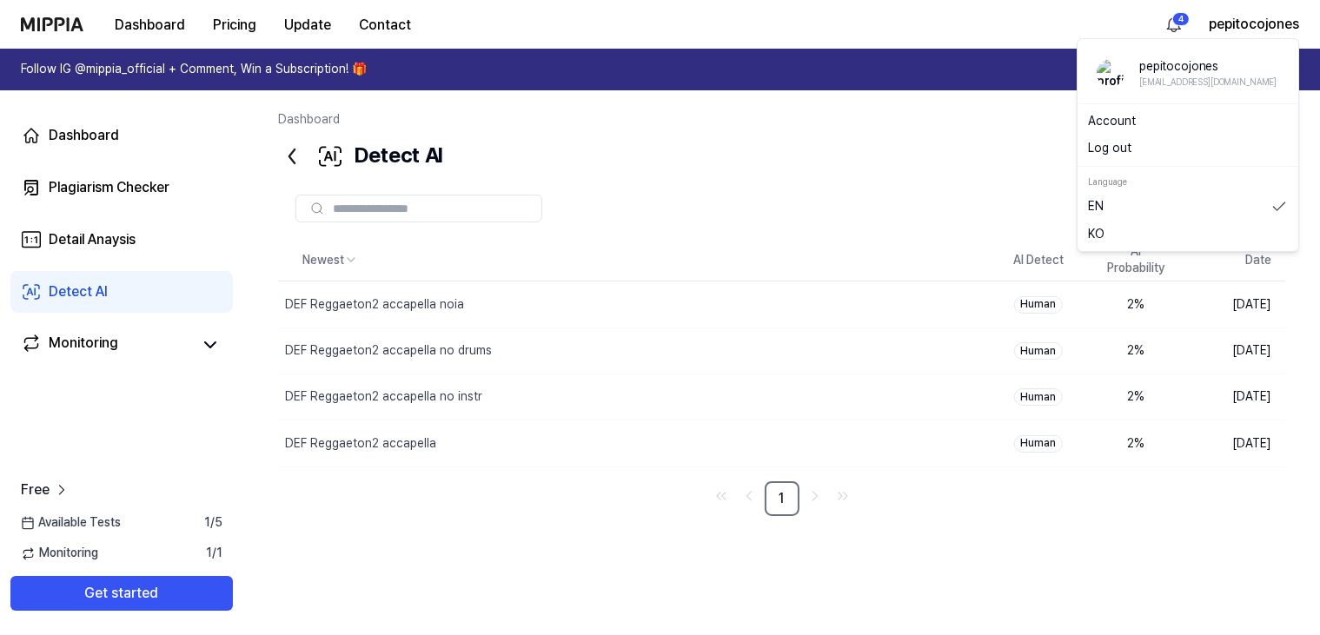
click at [1110, 127] on link "Account" at bounding box center [1188, 121] width 200 height 17
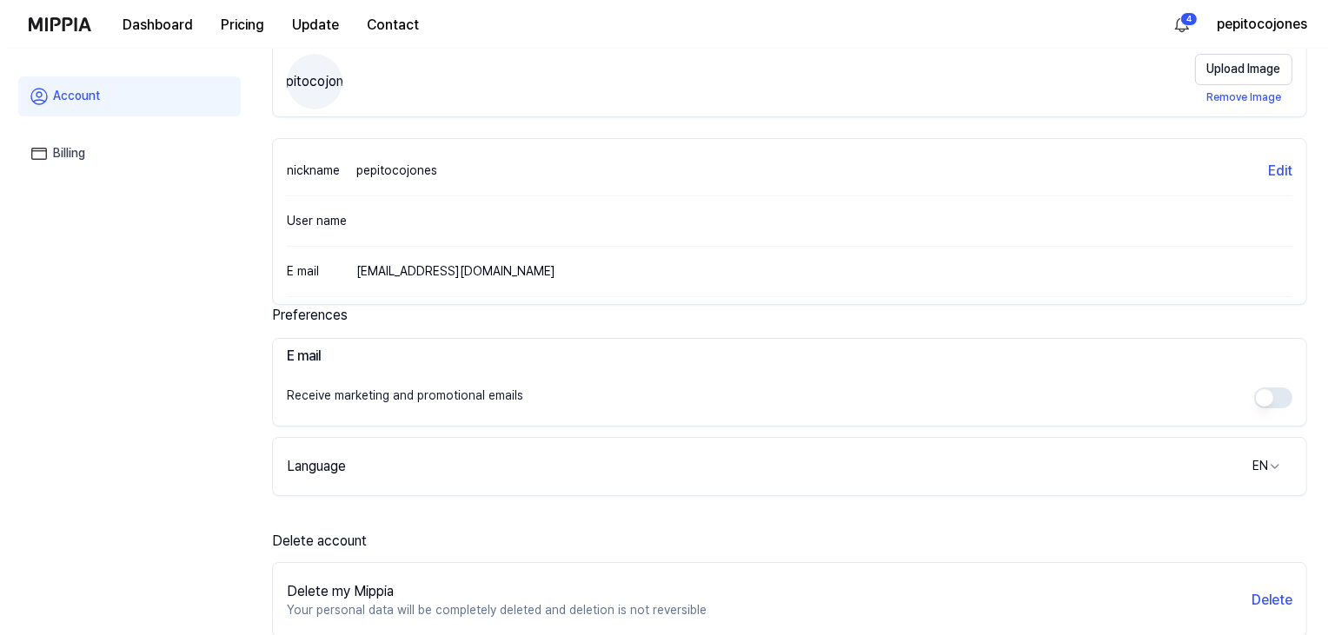
scroll to position [313, 0]
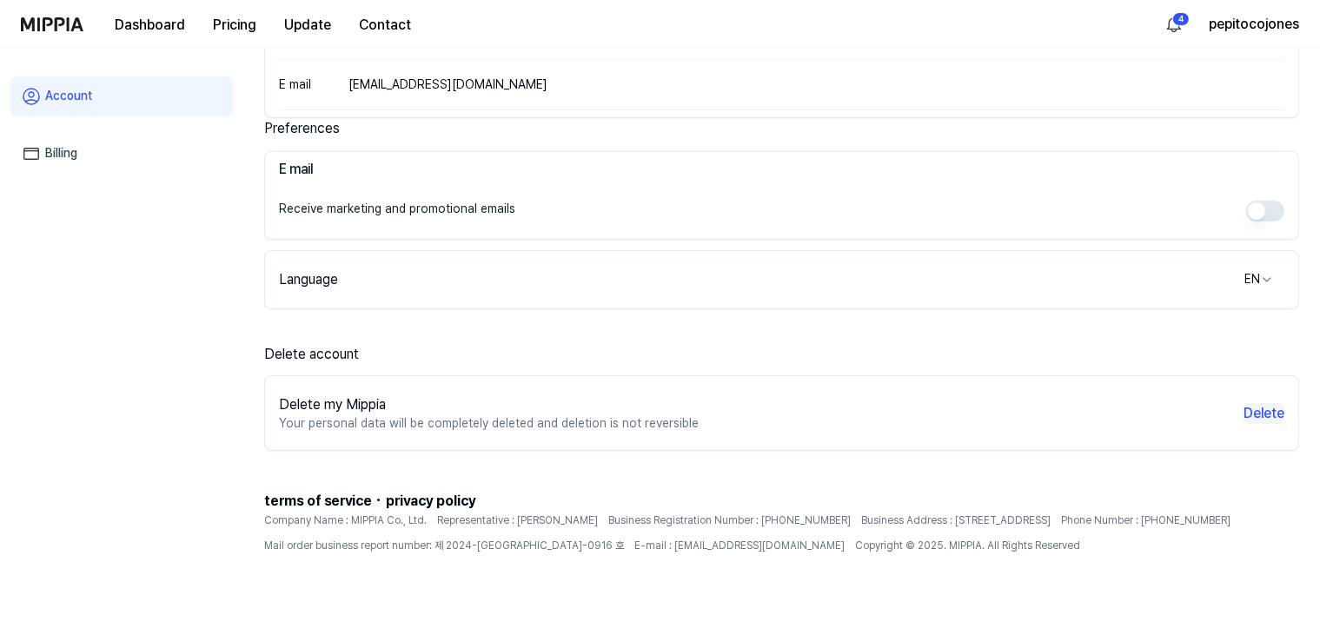
click at [1269, 416] on button "Delete" at bounding box center [1263, 413] width 41 height 21
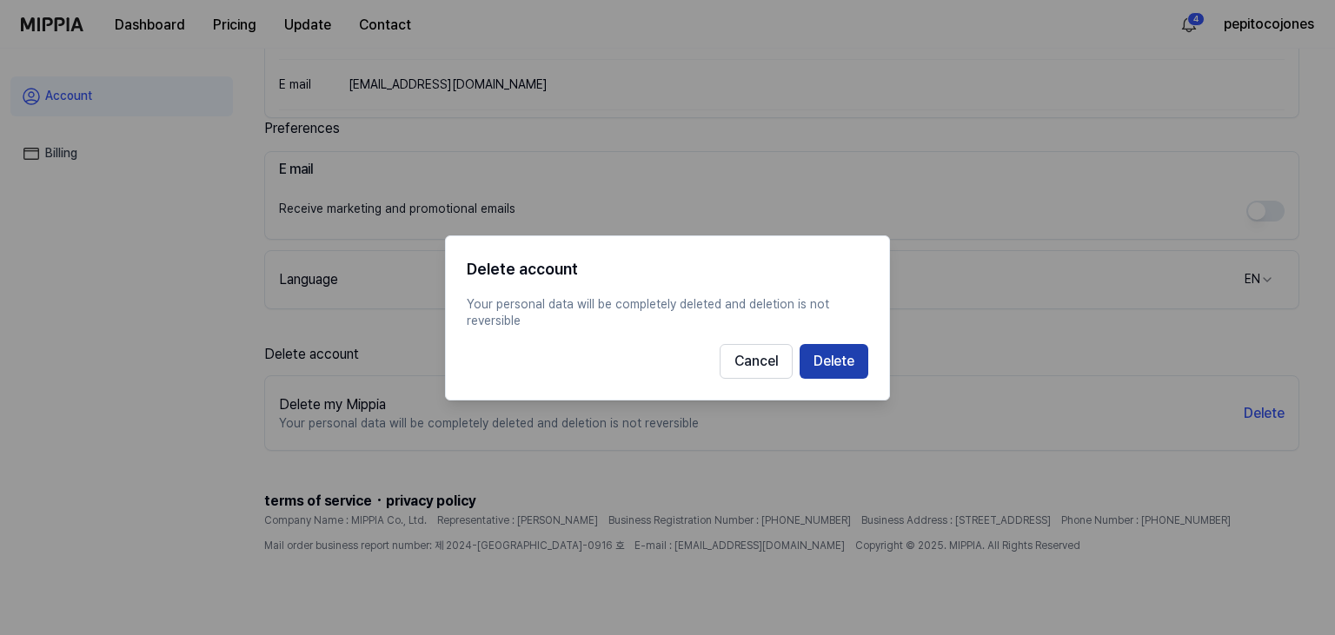
click at [845, 367] on button "Delete" at bounding box center [833, 360] width 69 height 35
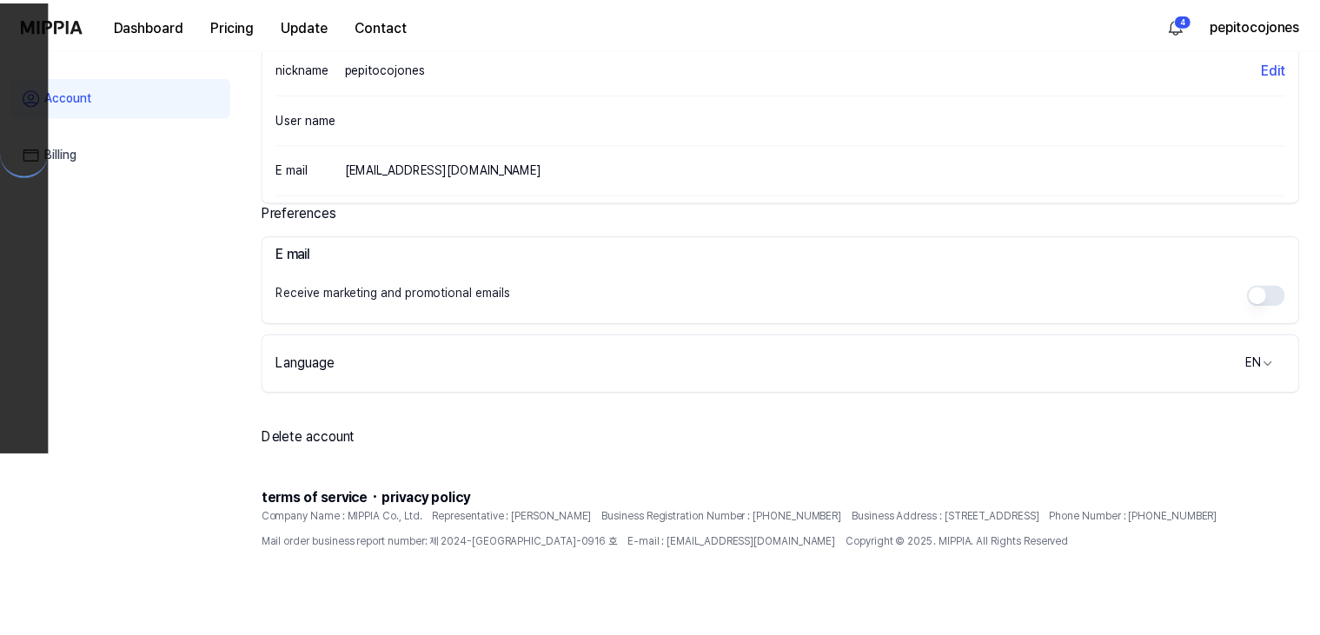
scroll to position [226, 0]
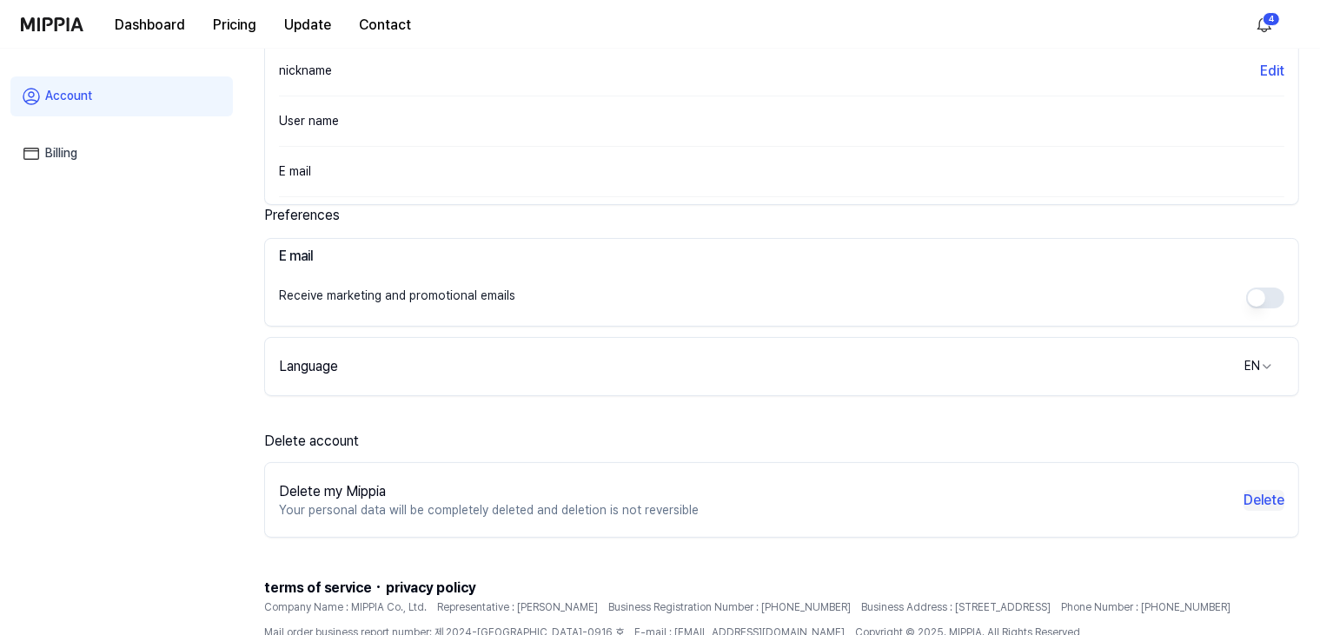
click at [1255, 498] on button "Delete" at bounding box center [1263, 500] width 41 height 21
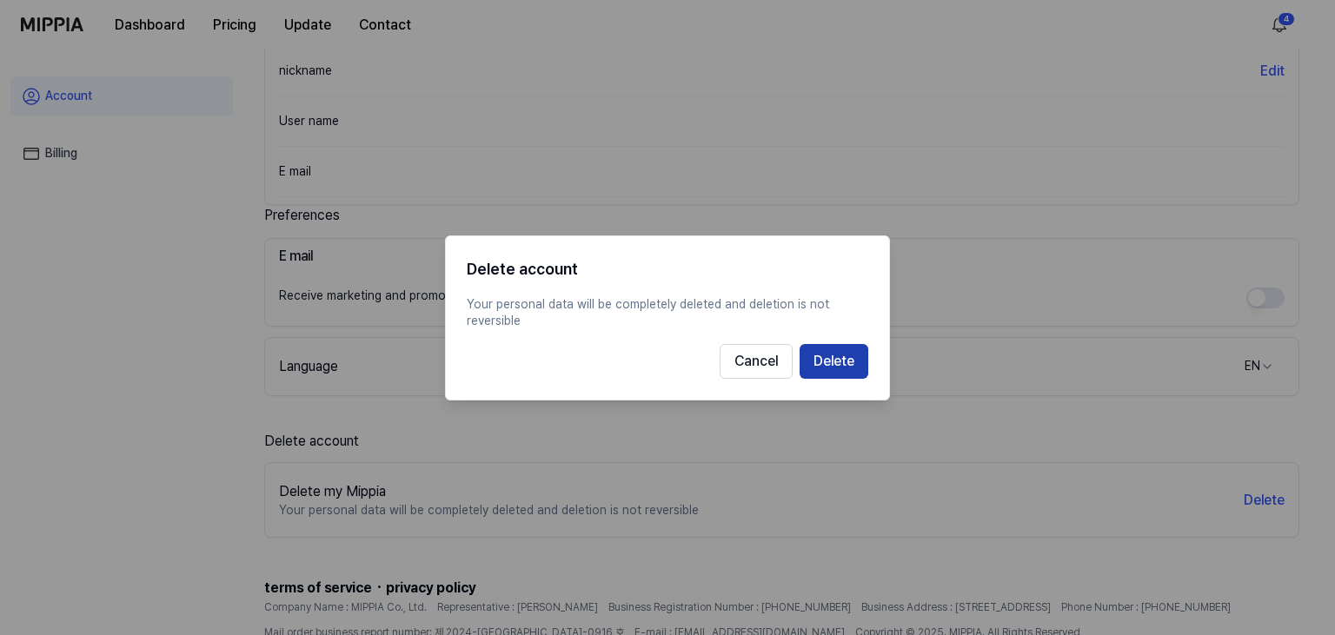
click at [853, 366] on button "Delete" at bounding box center [833, 360] width 69 height 35
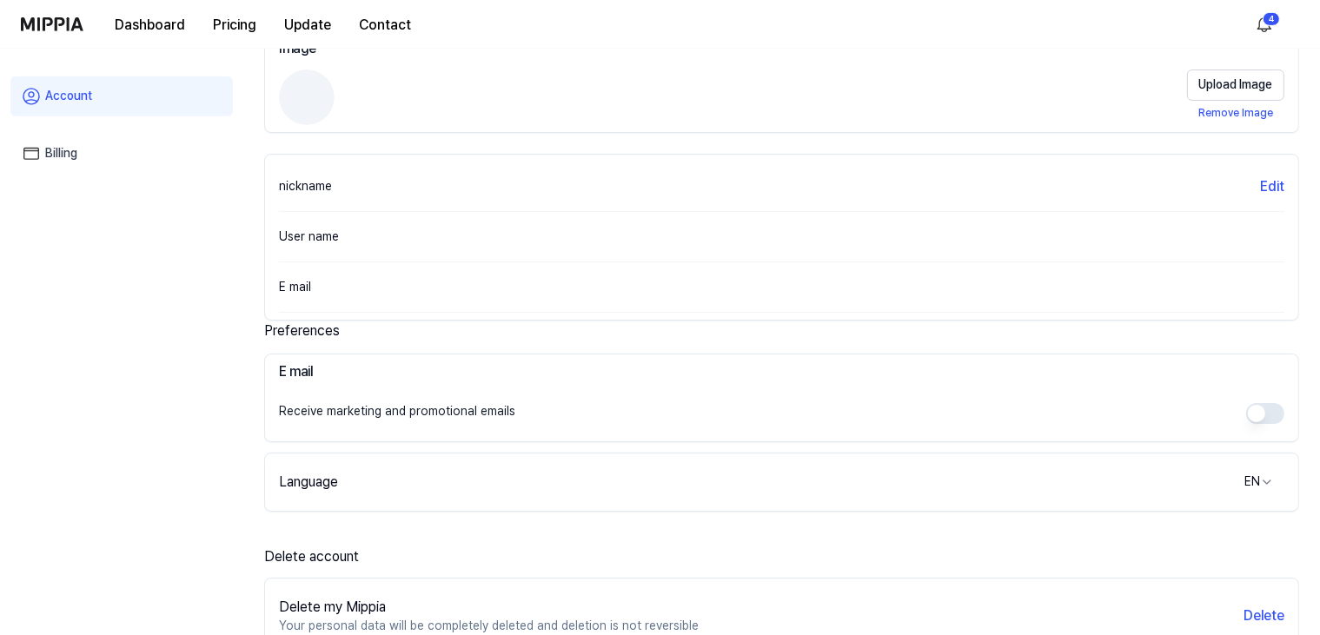
scroll to position [0, 0]
